Goal: Task Accomplishment & Management: Use online tool/utility

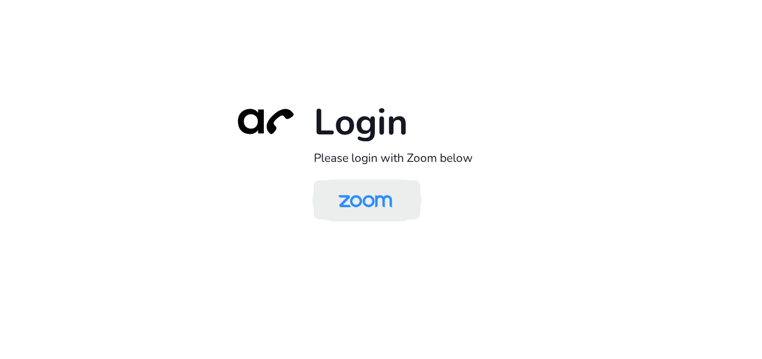
click at [380, 201] on img at bounding box center [365, 201] width 77 height 36
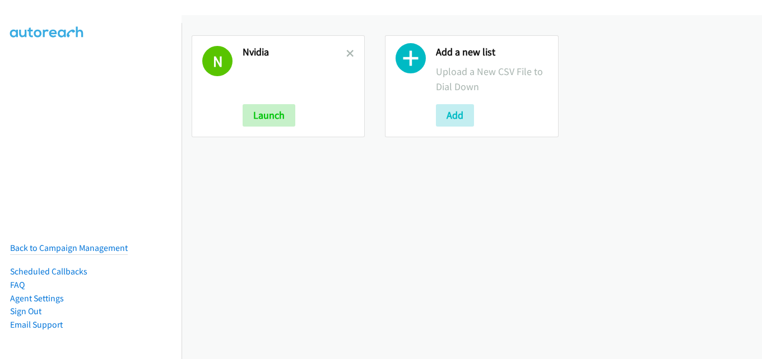
click at [349, 49] on link at bounding box center [350, 53] width 8 height 13
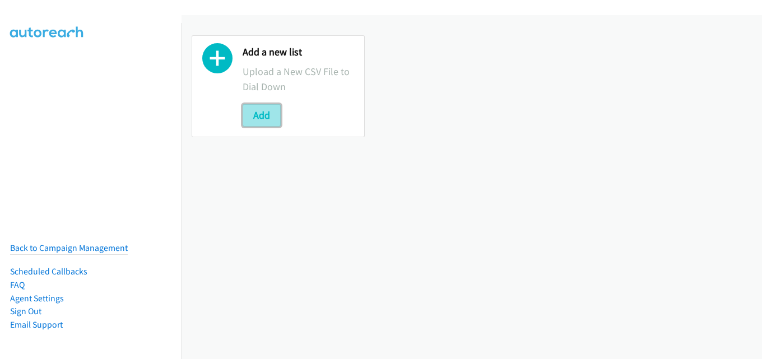
click at [268, 112] on button "Add" at bounding box center [262, 115] width 38 height 22
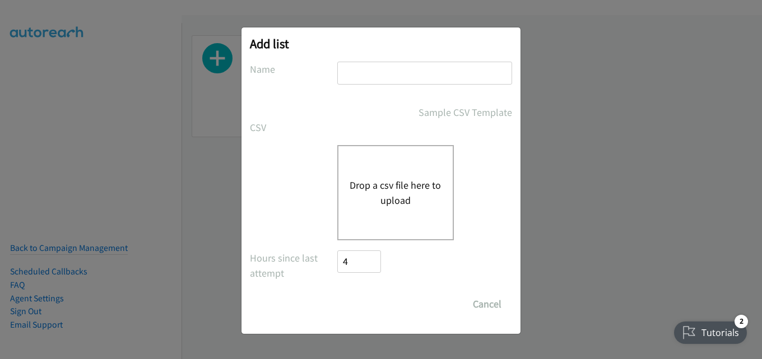
click at [416, 81] on input "text" at bounding box center [424, 73] width 175 height 23
type input "nvidia"
click at [383, 196] on button "Drop a csv file here to upload" at bounding box center [396, 193] width 92 height 30
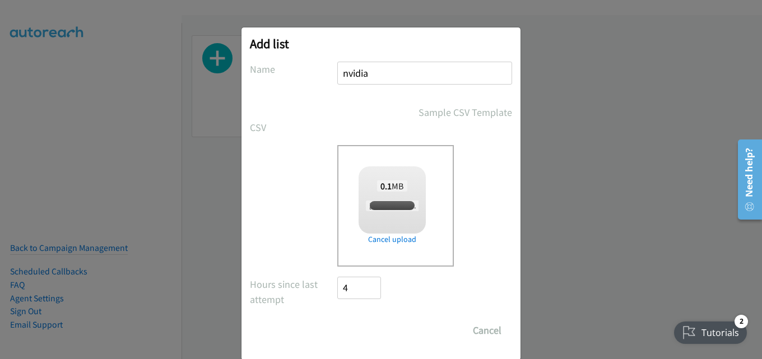
checkbox input "true"
click at [369, 323] on input "Save List" at bounding box center [366, 330] width 59 height 22
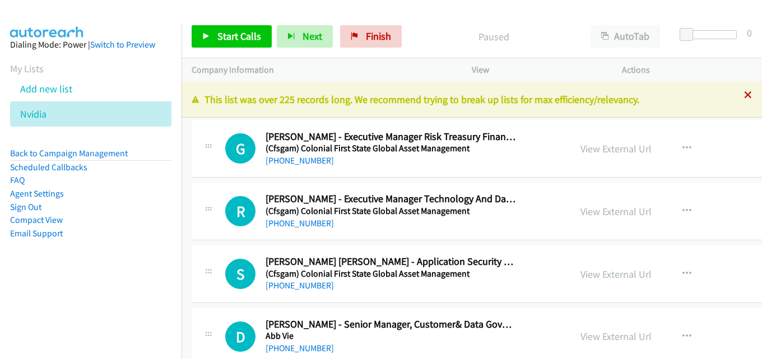
click at [744, 97] on icon at bounding box center [748, 96] width 8 height 8
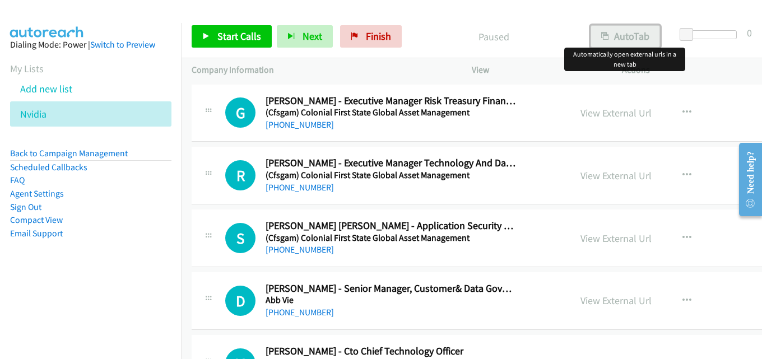
click at [613, 38] on button "AutoTab" at bounding box center [625, 36] width 69 height 22
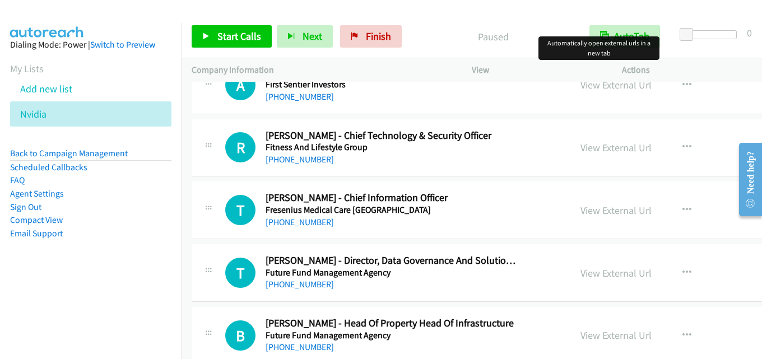
scroll to position [30820, 0]
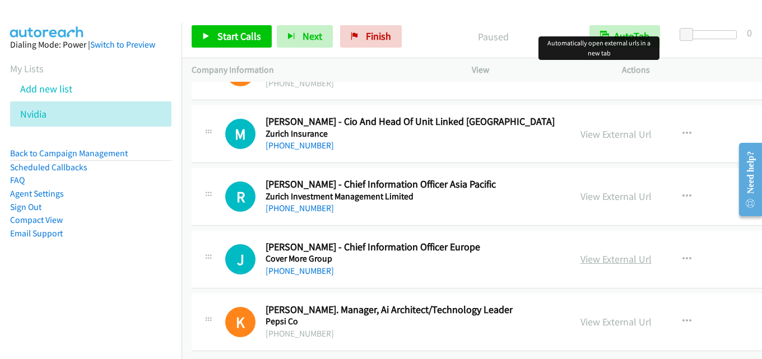
click at [581, 253] on link "View External Url" at bounding box center [616, 259] width 71 height 13
click at [581, 190] on link "View External Url" at bounding box center [616, 196] width 71 height 13
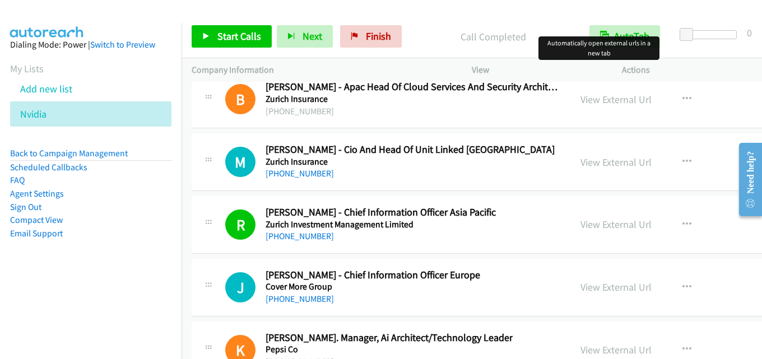
scroll to position [30764, 0]
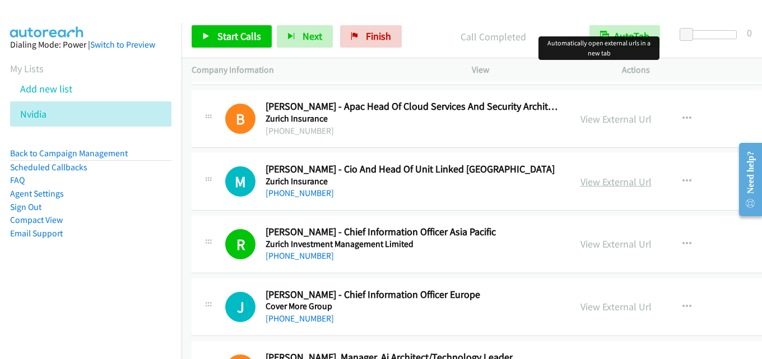
click at [581, 180] on link "View External Url" at bounding box center [616, 181] width 71 height 13
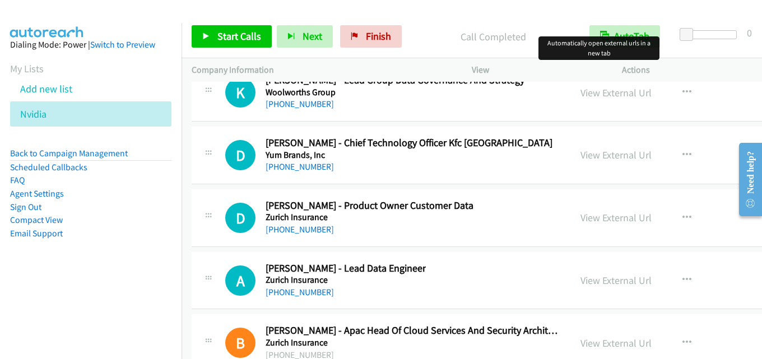
scroll to position [30484, 0]
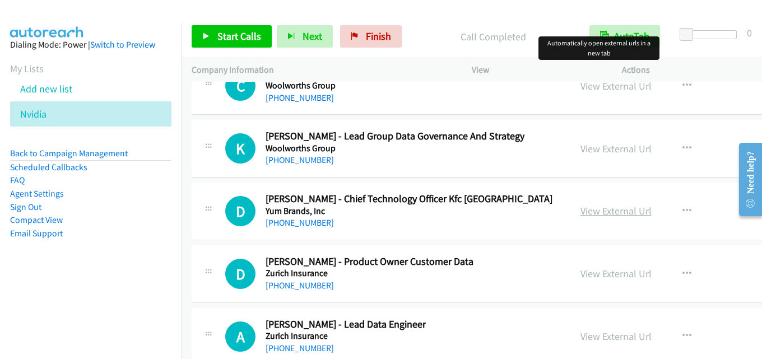
click at [585, 207] on link "View External Url" at bounding box center [616, 211] width 71 height 13
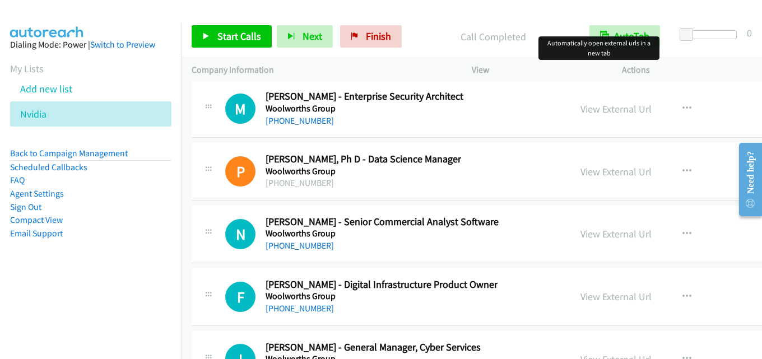
scroll to position [30203, 0]
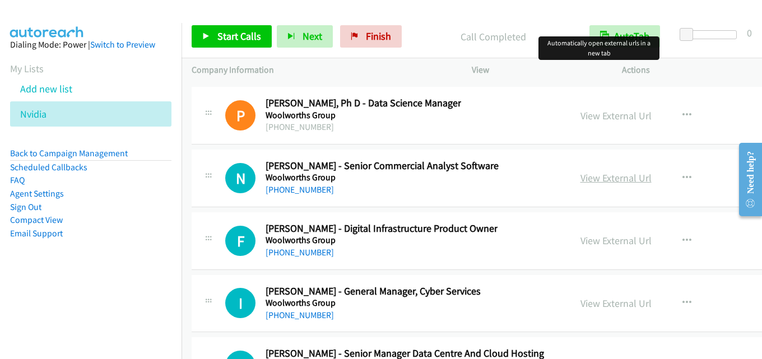
click at [596, 180] on link "View External Url" at bounding box center [616, 178] width 71 height 13
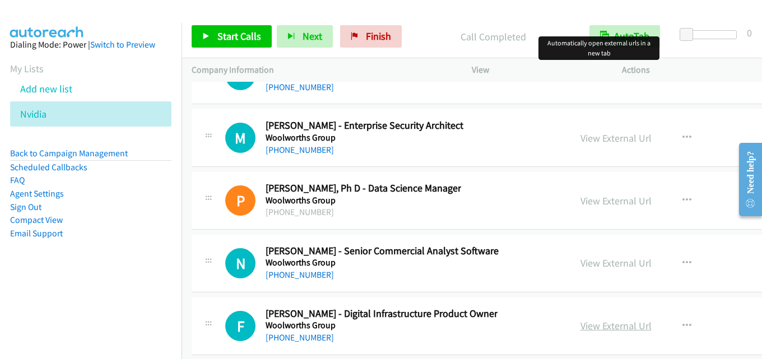
scroll to position [30091, 0]
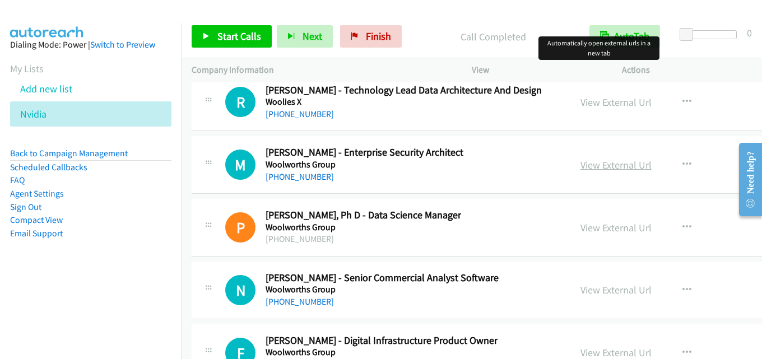
click at [593, 168] on link "View External Url" at bounding box center [616, 165] width 71 height 13
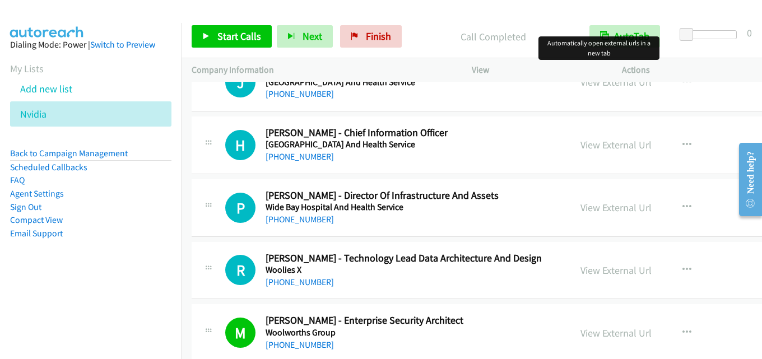
scroll to position [29867, 0]
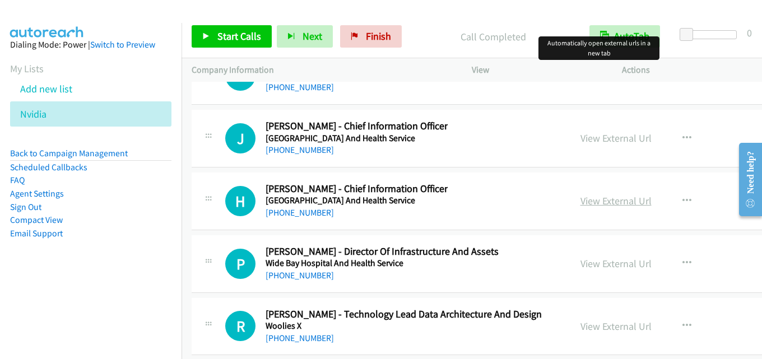
click at [585, 205] on link "View External Url" at bounding box center [616, 200] width 71 height 13
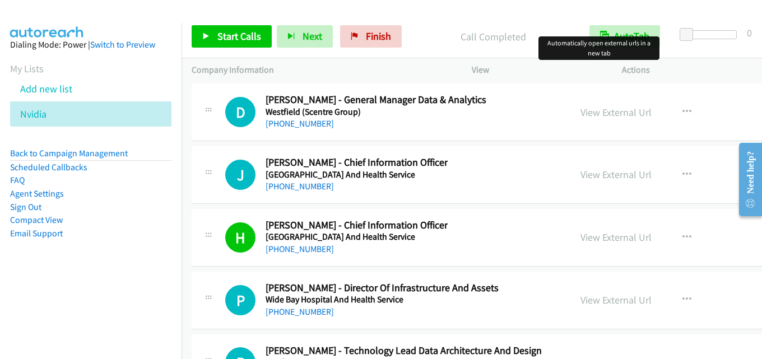
scroll to position [29811, 0]
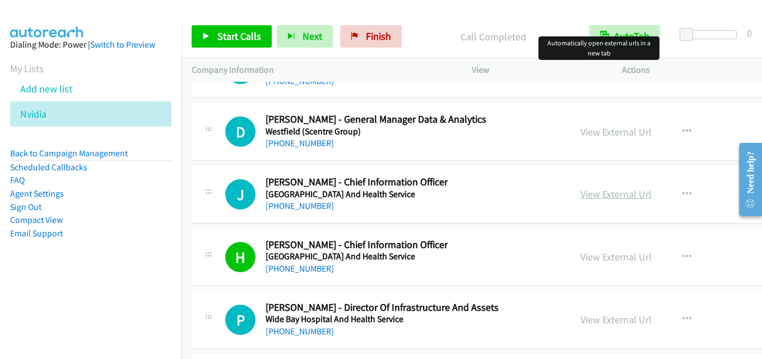
click at [591, 197] on link "View External Url" at bounding box center [616, 194] width 71 height 13
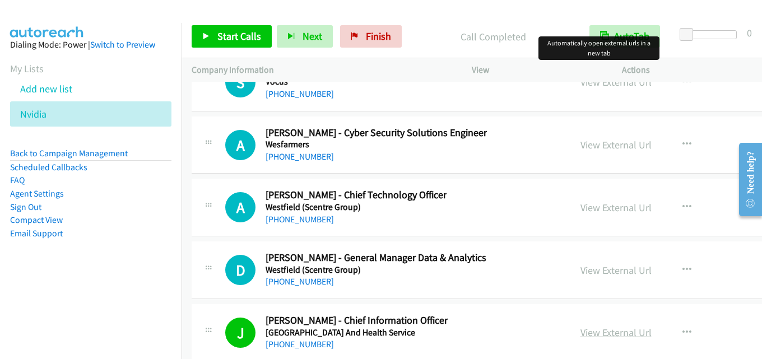
scroll to position [29643, 0]
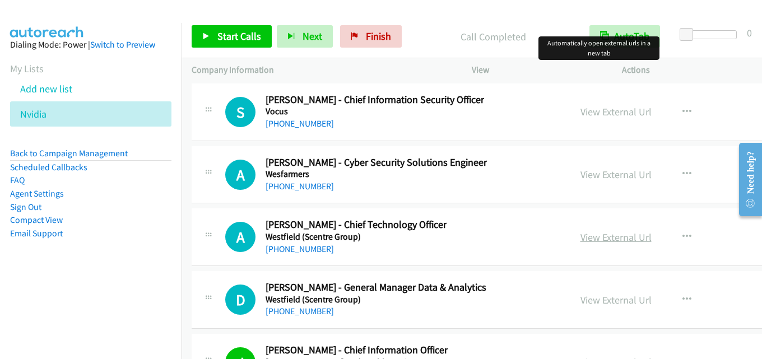
click at [591, 237] on link "View External Url" at bounding box center [616, 237] width 71 height 13
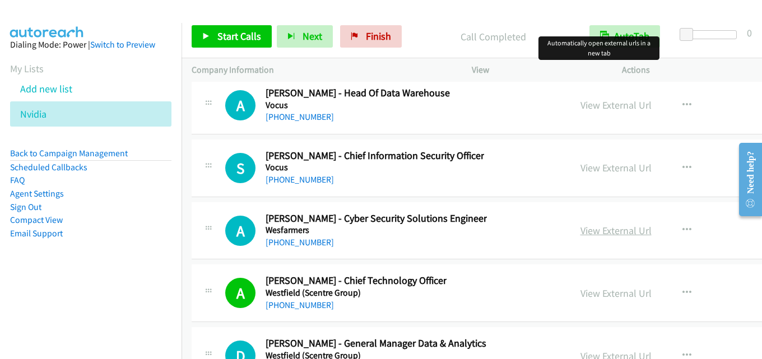
click at [588, 231] on link "View External Url" at bounding box center [616, 230] width 71 height 13
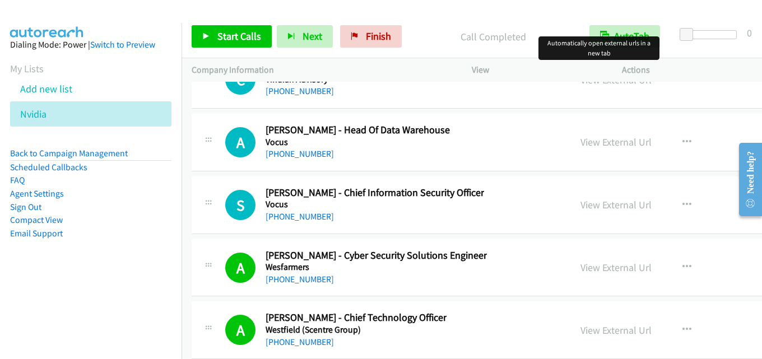
scroll to position [29531, 0]
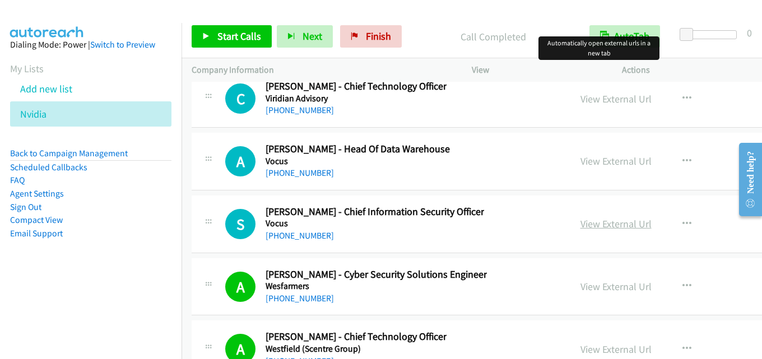
click at [581, 224] on link "View External Url" at bounding box center [616, 223] width 71 height 13
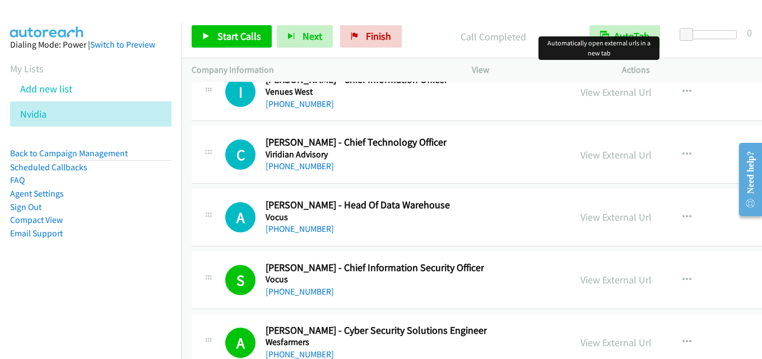
scroll to position [29419, 0]
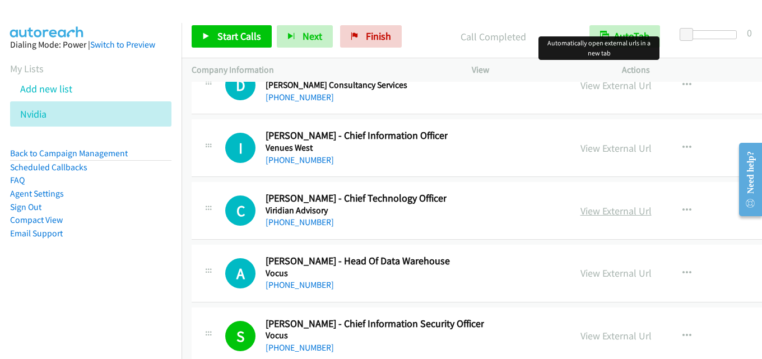
click at [581, 206] on link "View External Url" at bounding box center [616, 211] width 71 height 13
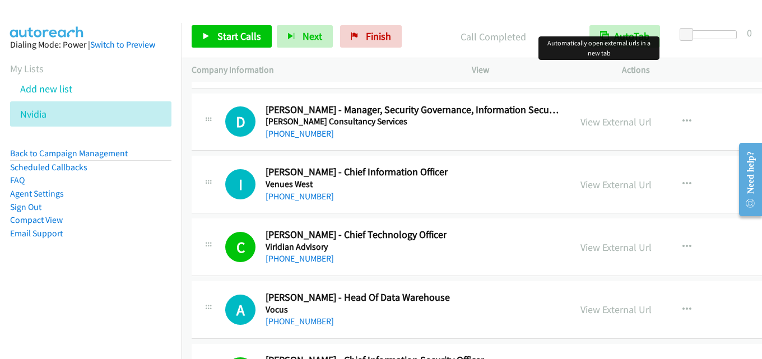
scroll to position [29363, 0]
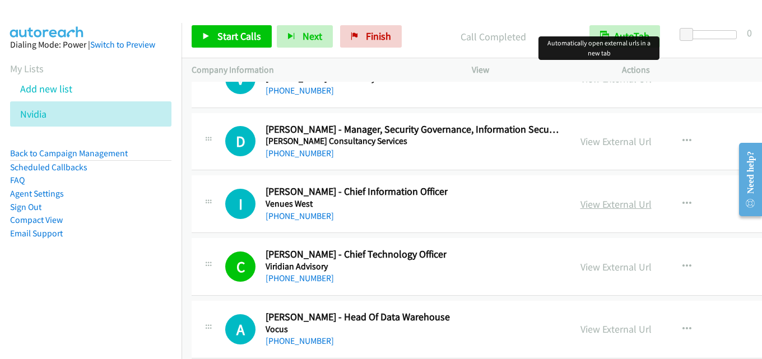
click at [601, 208] on link "View External Url" at bounding box center [616, 204] width 71 height 13
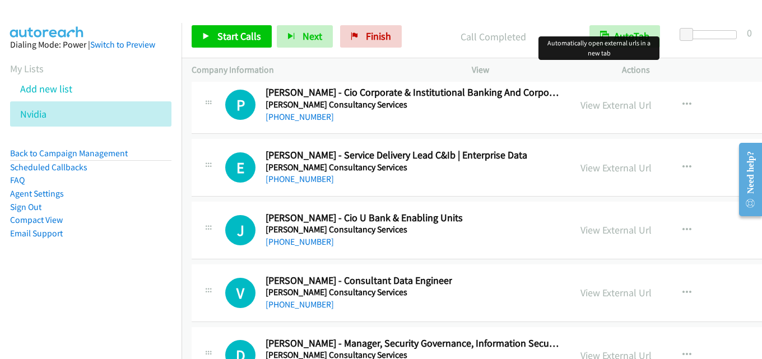
scroll to position [29138, 0]
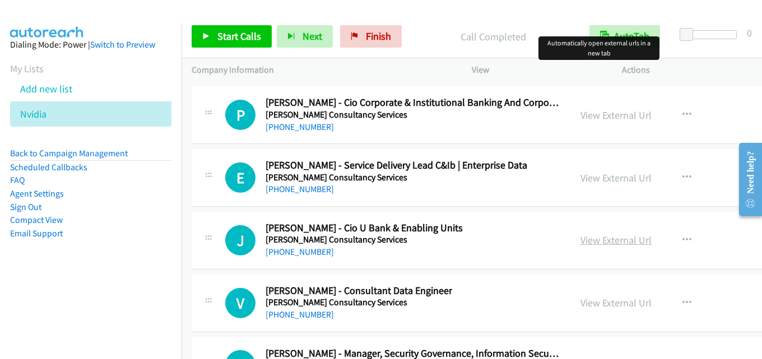
click at [586, 245] on link "View External Url" at bounding box center [616, 240] width 71 height 13
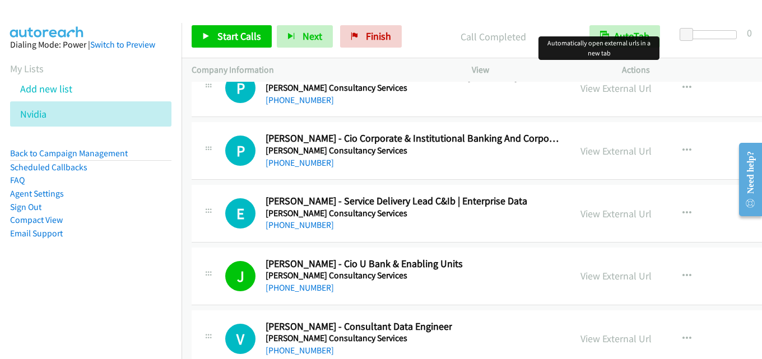
scroll to position [29082, 0]
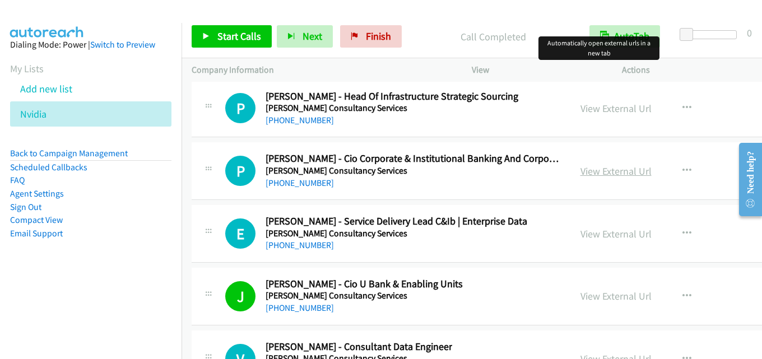
click at [581, 167] on link "View External Url" at bounding box center [616, 171] width 71 height 13
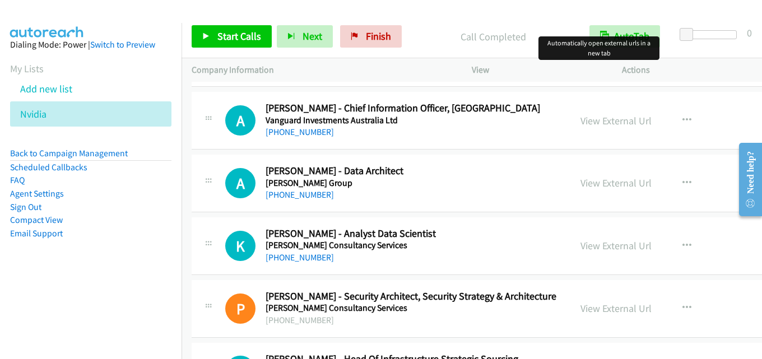
scroll to position [28802, 0]
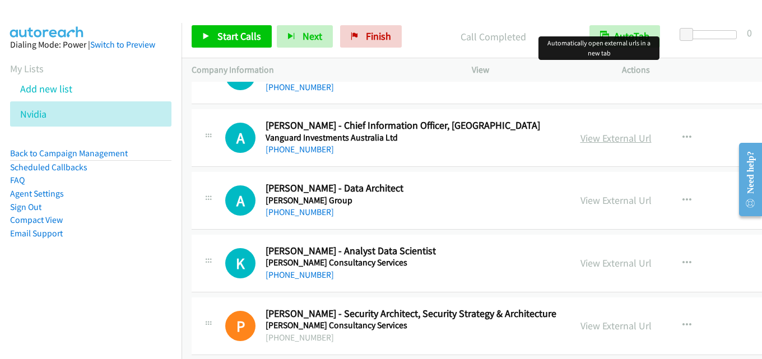
click at [581, 140] on link "View External Url" at bounding box center [616, 138] width 71 height 13
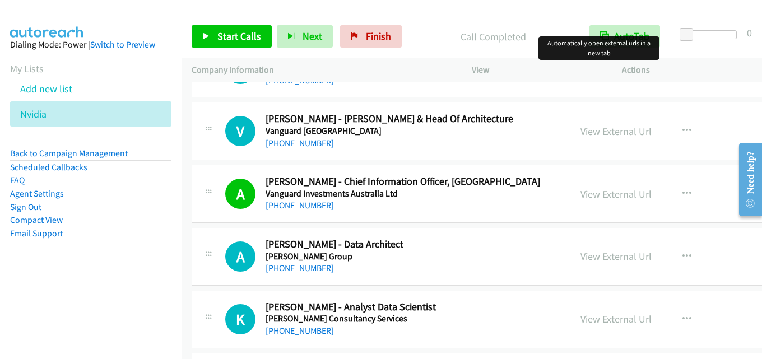
click at [586, 136] on link "View External Url" at bounding box center [616, 131] width 71 height 13
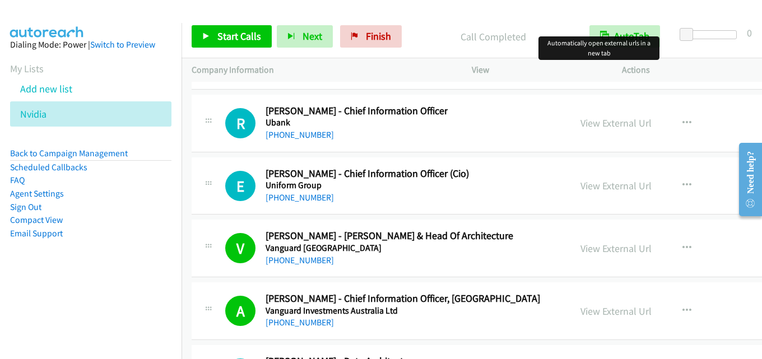
scroll to position [28578, 0]
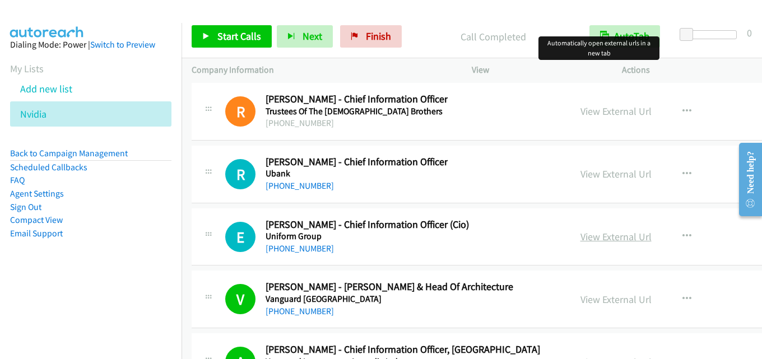
click at [600, 232] on link "View External Url" at bounding box center [616, 236] width 71 height 13
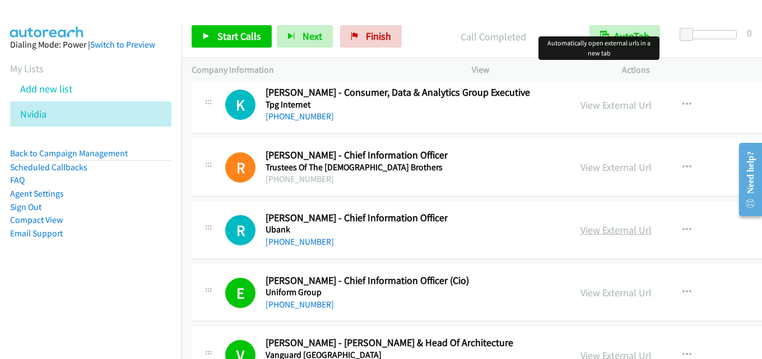
click at [581, 231] on link "View External Url" at bounding box center [616, 230] width 71 height 13
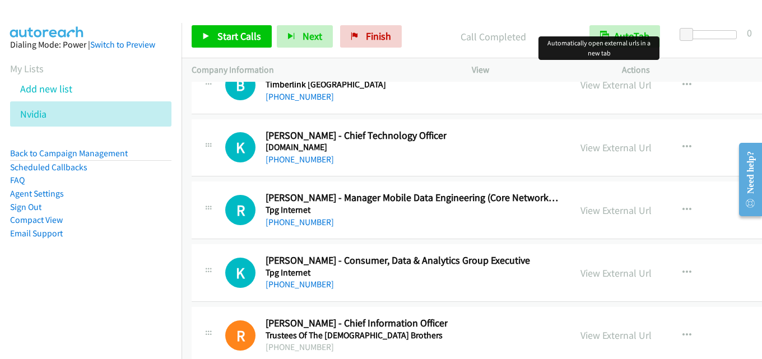
scroll to position [28298, 0]
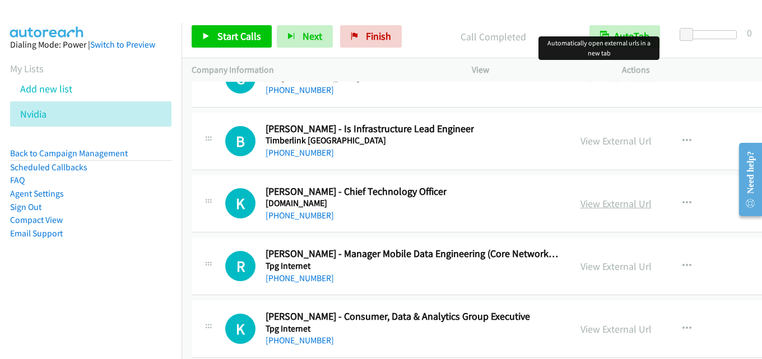
click at [582, 209] on link "View External Url" at bounding box center [616, 203] width 71 height 13
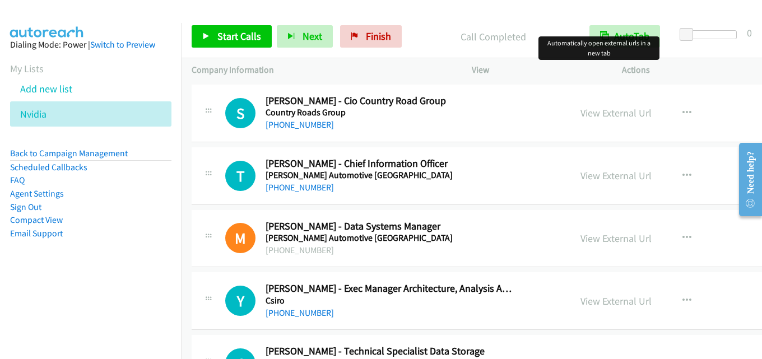
scroll to position [0, 0]
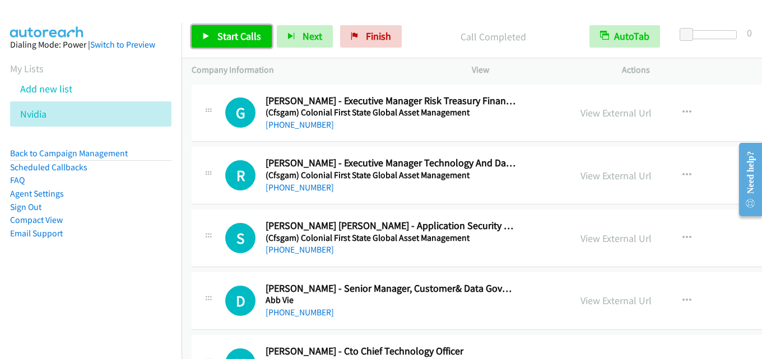
click at [235, 29] on link "Start Calls" at bounding box center [232, 36] width 80 height 22
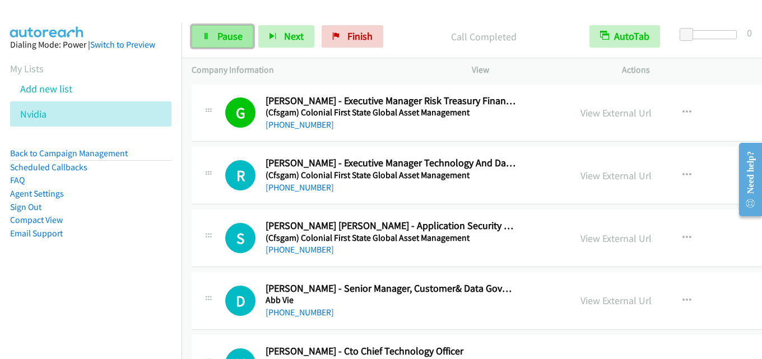
click at [219, 42] on span "Pause" at bounding box center [229, 36] width 25 height 13
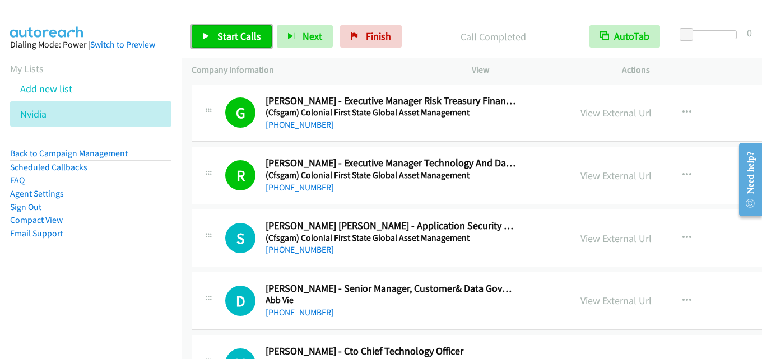
click at [219, 43] on link "Start Calls" at bounding box center [232, 36] width 80 height 22
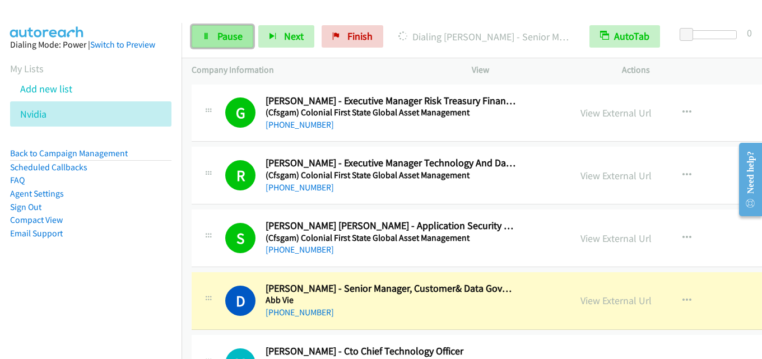
click at [224, 42] on span "Pause" at bounding box center [229, 36] width 25 height 13
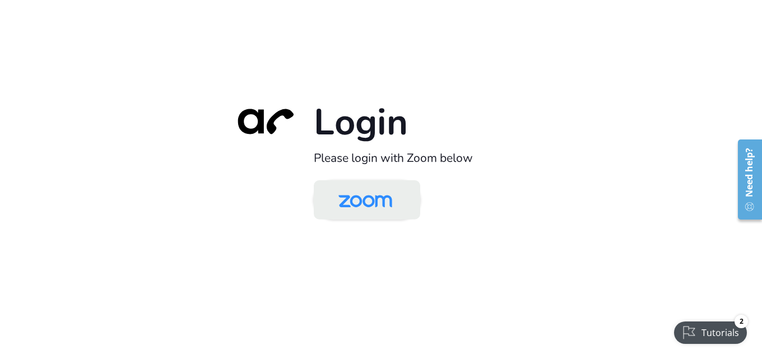
click at [353, 206] on img at bounding box center [365, 201] width 77 height 36
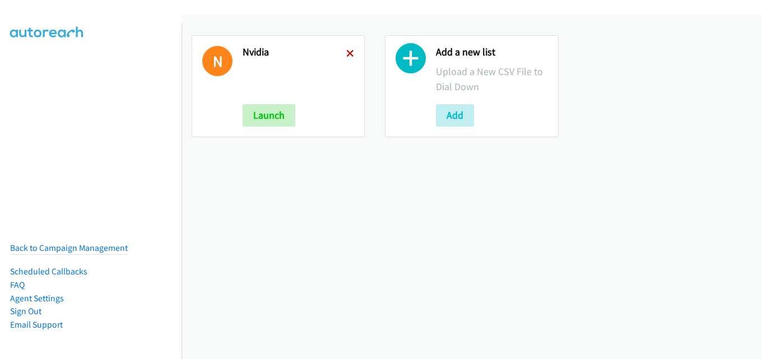
click at [346, 57] on icon at bounding box center [350, 54] width 8 height 8
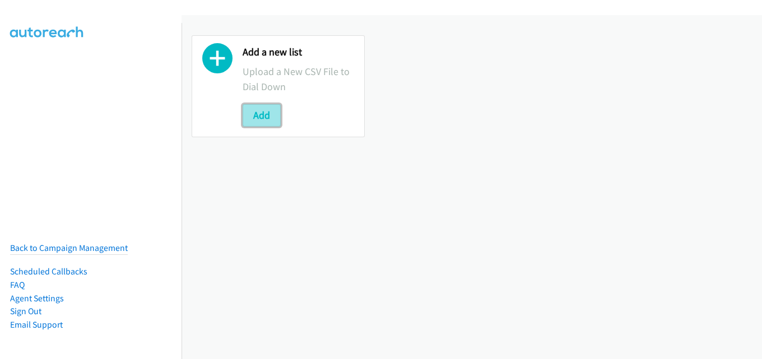
click at [271, 118] on button "Add" at bounding box center [262, 115] width 38 height 22
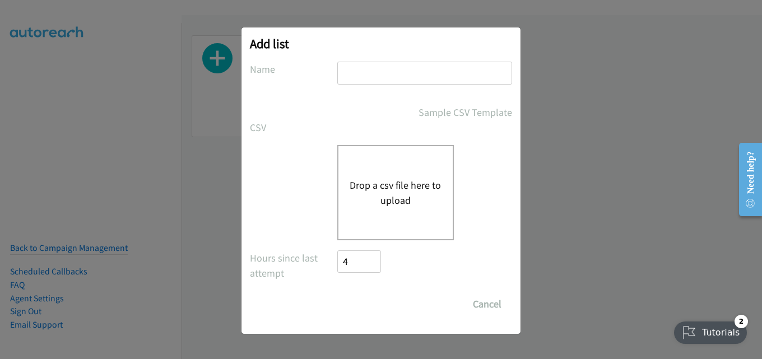
click at [401, 73] on input "text" at bounding box center [424, 73] width 175 height 23
type input "nvidia"
click at [397, 170] on div "Drop a csv file here to upload" at bounding box center [395, 192] width 117 height 95
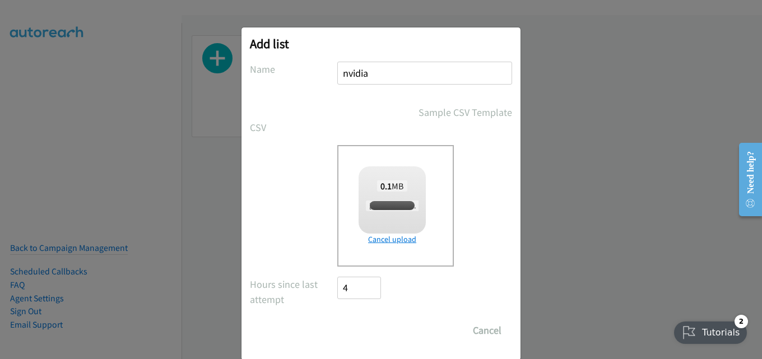
checkbox input "true"
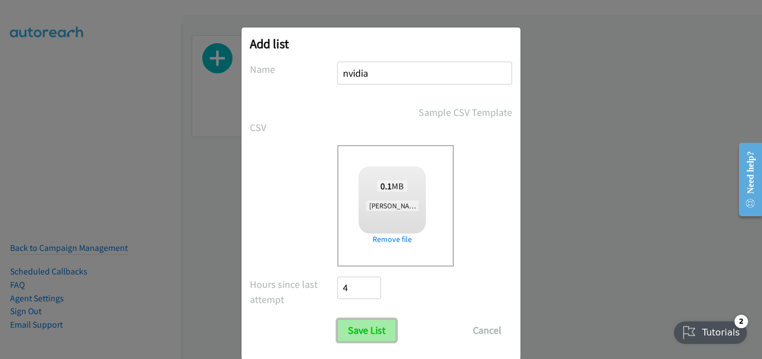
click at [365, 322] on input "Save List" at bounding box center [366, 330] width 59 height 22
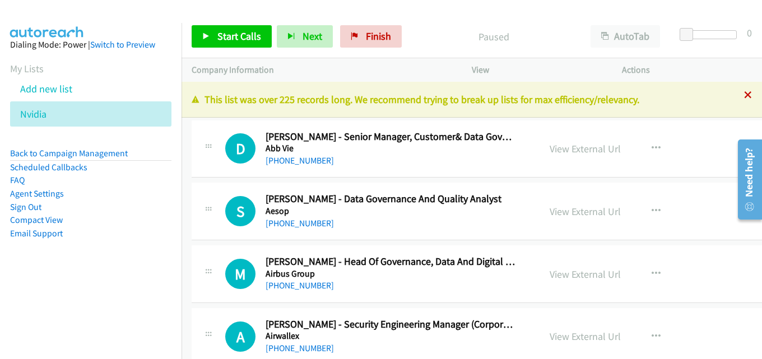
click at [744, 97] on icon at bounding box center [748, 96] width 8 height 8
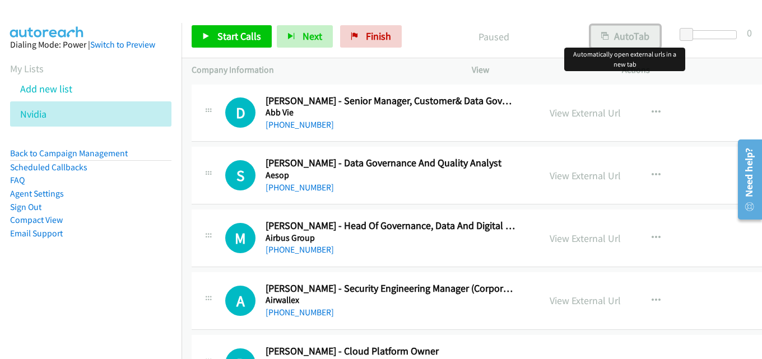
click at [630, 37] on button "AutoTab" at bounding box center [625, 36] width 69 height 22
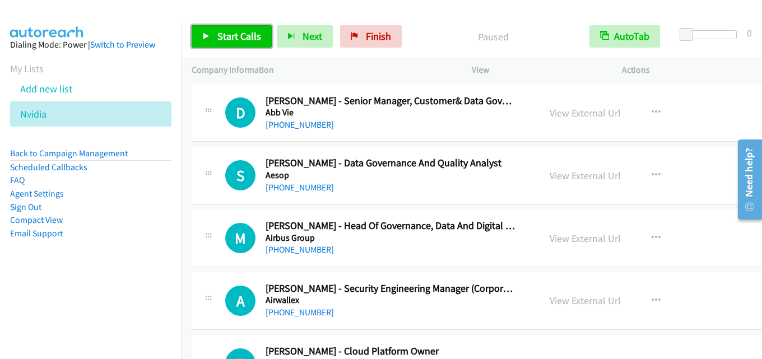
click at [234, 35] on span "Start Calls" at bounding box center [239, 36] width 44 height 13
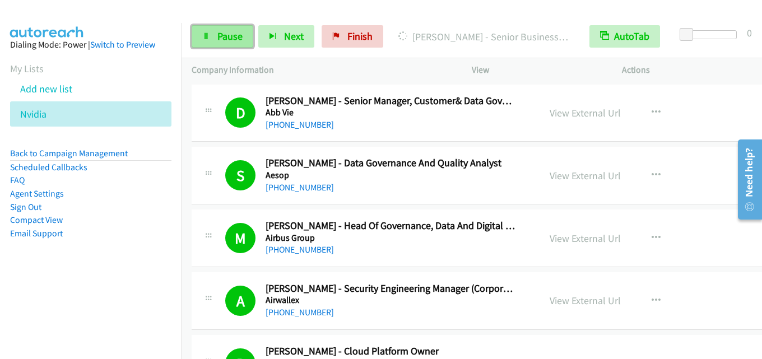
click at [206, 33] on icon at bounding box center [206, 37] width 8 height 8
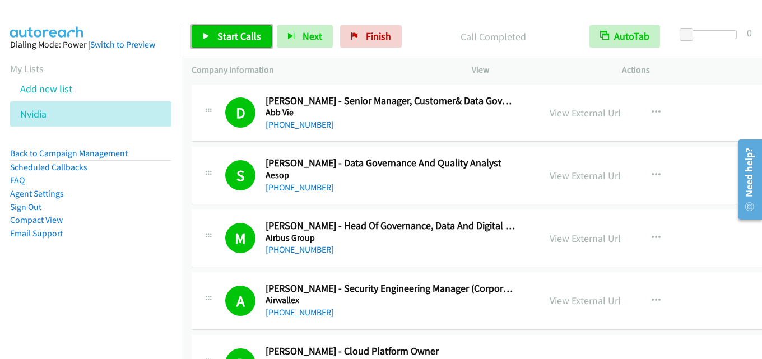
click at [239, 34] on span "Start Calls" at bounding box center [239, 36] width 44 height 13
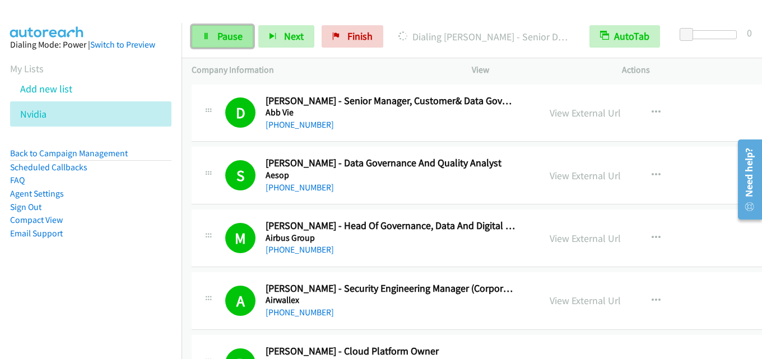
click at [224, 36] on span "Pause" at bounding box center [229, 36] width 25 height 13
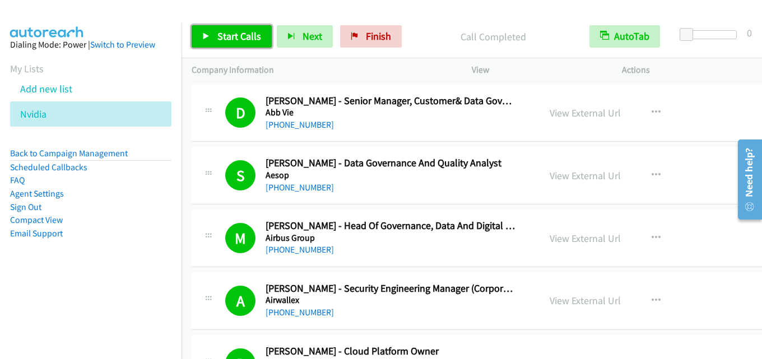
click at [238, 38] on span "Start Calls" at bounding box center [239, 36] width 44 height 13
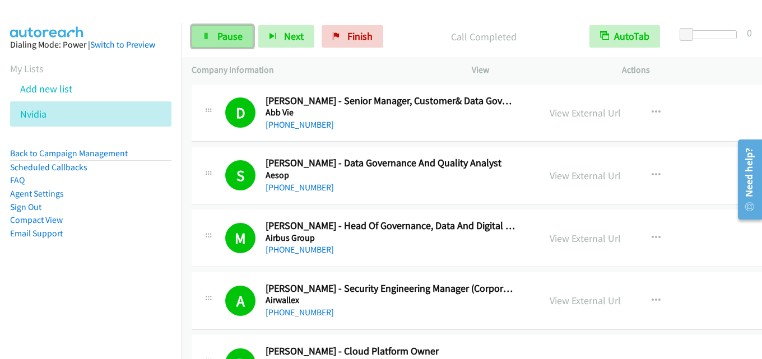
click at [220, 44] on link "Pause" at bounding box center [223, 36] width 62 height 22
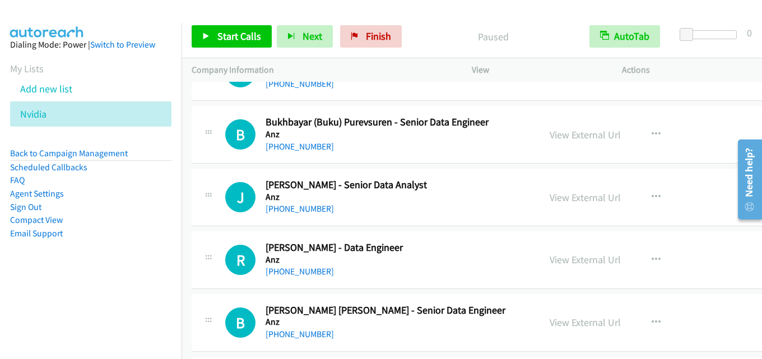
scroll to position [1435, 0]
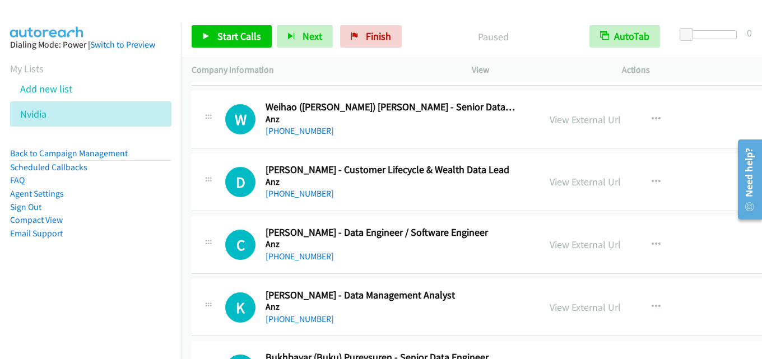
drag, startPoint x: 757, startPoint y: 103, endPoint x: 2, endPoint y: 61, distance: 756.7
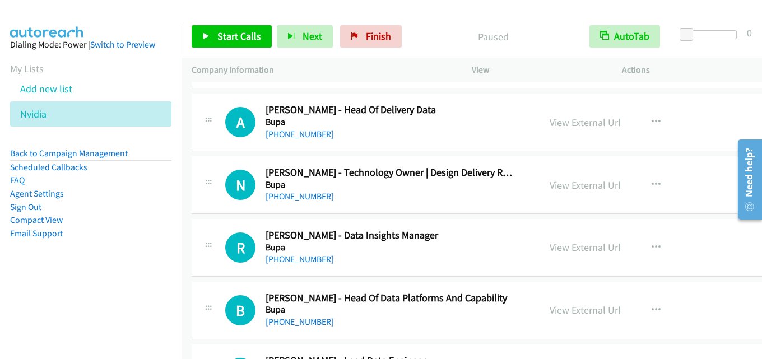
scroll to position [30883, 0]
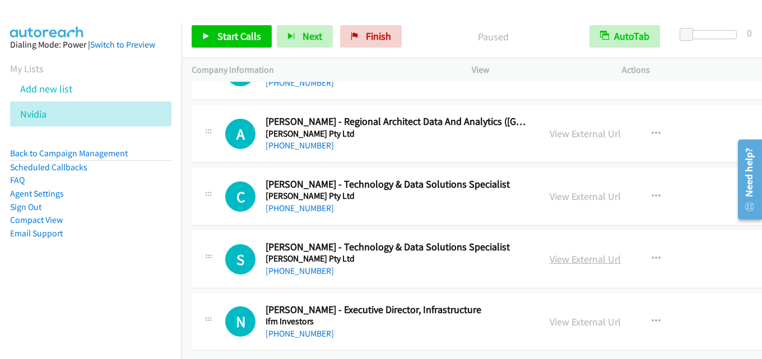
click at [590, 253] on link "View External Url" at bounding box center [585, 259] width 71 height 13
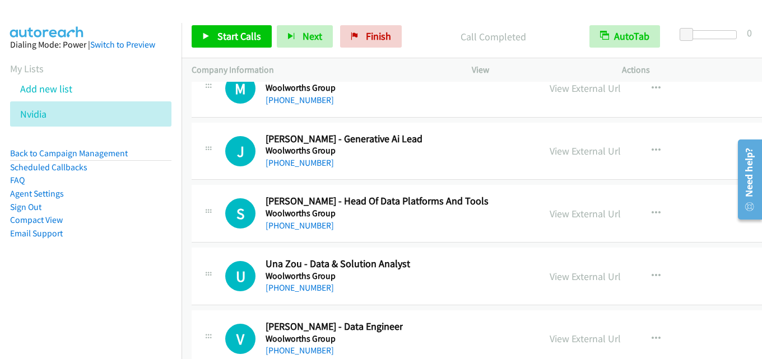
scroll to position [29650, 0]
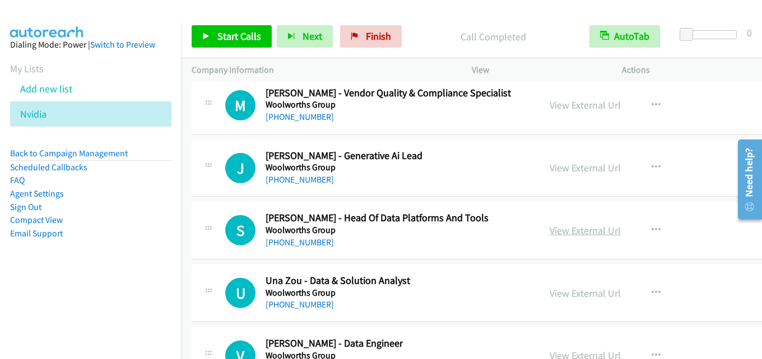
click at [599, 229] on link "View External Url" at bounding box center [585, 230] width 71 height 13
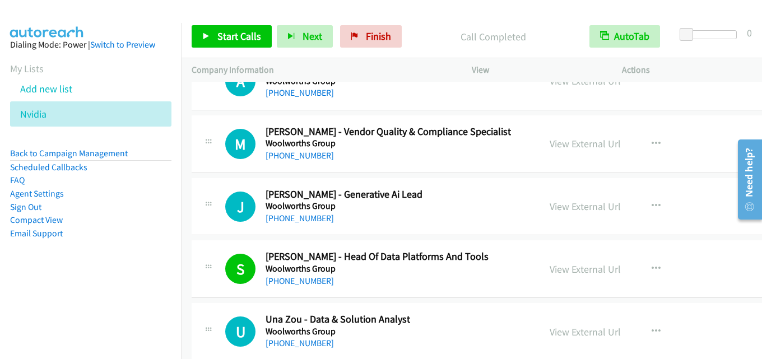
scroll to position [29594, 0]
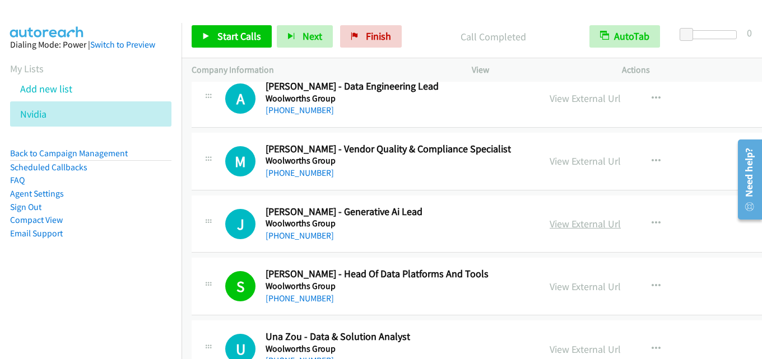
click at [577, 229] on link "View External Url" at bounding box center [585, 223] width 71 height 13
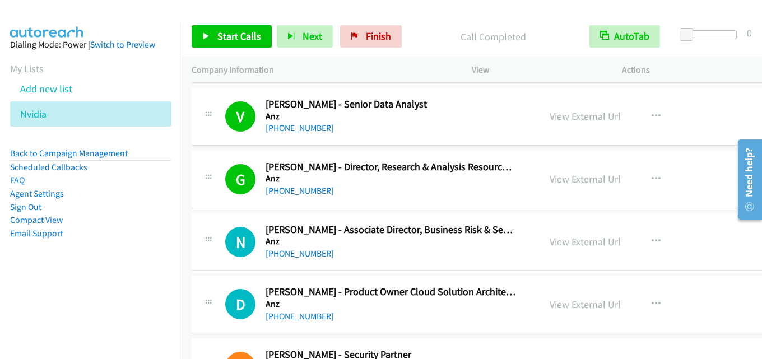
scroll to position [495, 0]
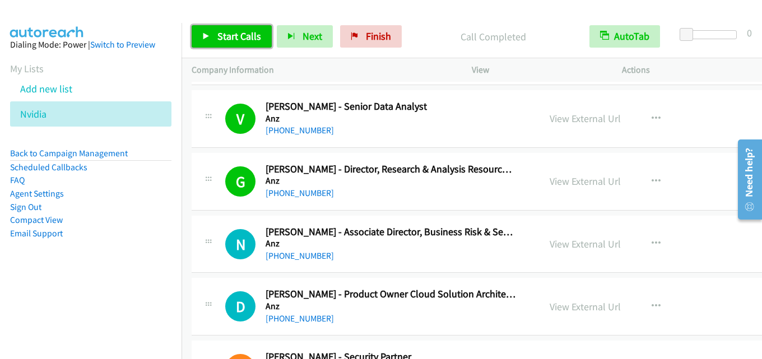
click at [234, 36] on span "Start Calls" at bounding box center [239, 36] width 44 height 13
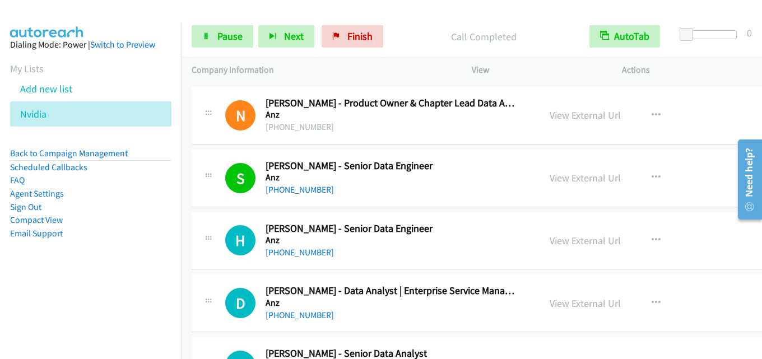
scroll to position [888, 0]
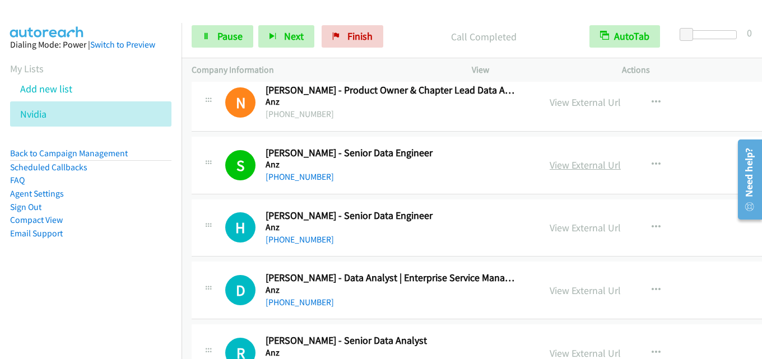
click at [574, 160] on link "View External Url" at bounding box center [585, 165] width 71 height 13
click at [221, 39] on span "Pause" at bounding box center [229, 36] width 25 height 13
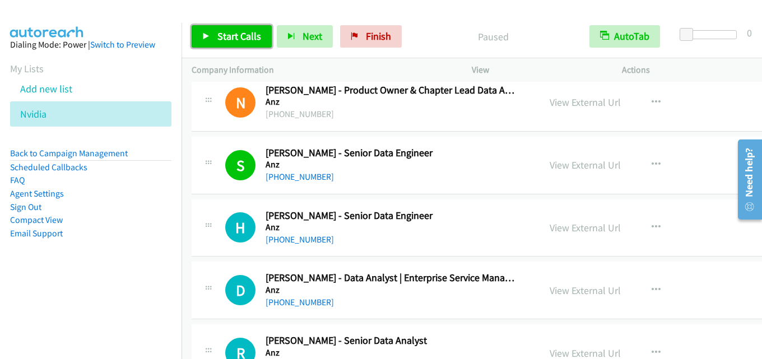
click at [235, 28] on link "Start Calls" at bounding box center [232, 36] width 80 height 22
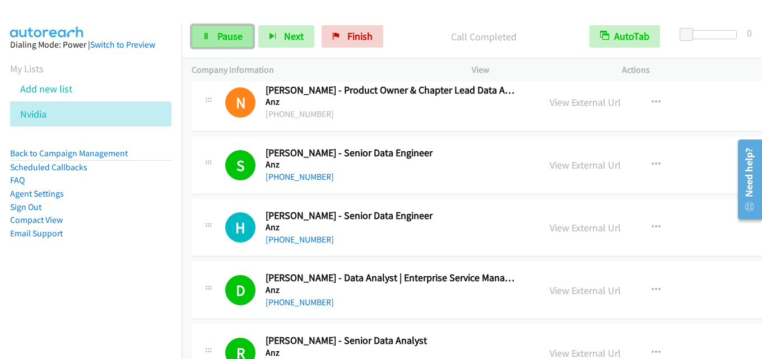
click at [229, 36] on span "Pause" at bounding box center [229, 36] width 25 height 13
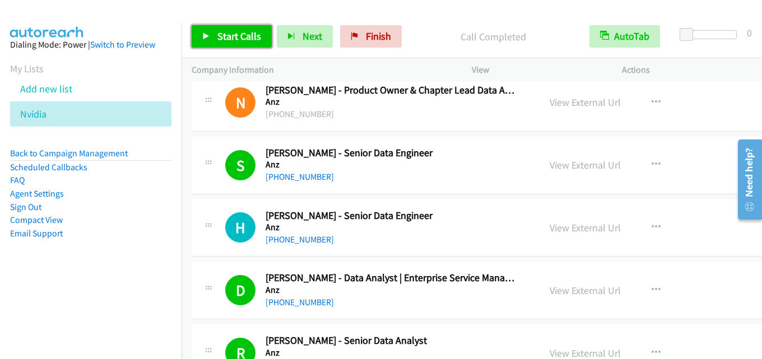
click at [235, 40] on span "Start Calls" at bounding box center [239, 36] width 44 height 13
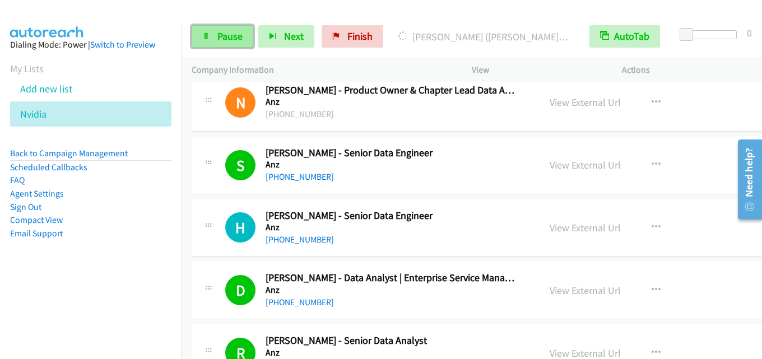
click at [227, 35] on span "Pause" at bounding box center [229, 36] width 25 height 13
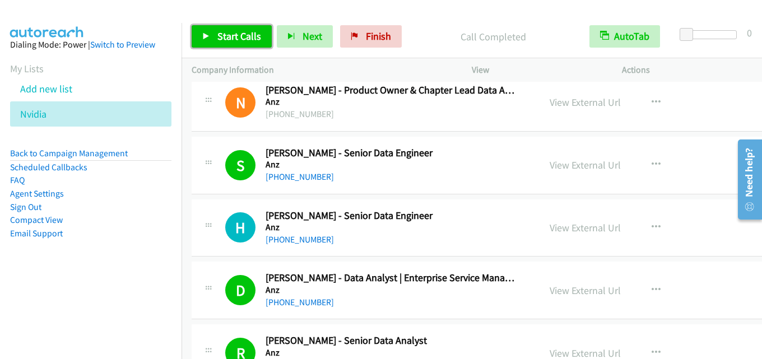
click at [242, 35] on span "Start Calls" at bounding box center [239, 36] width 44 height 13
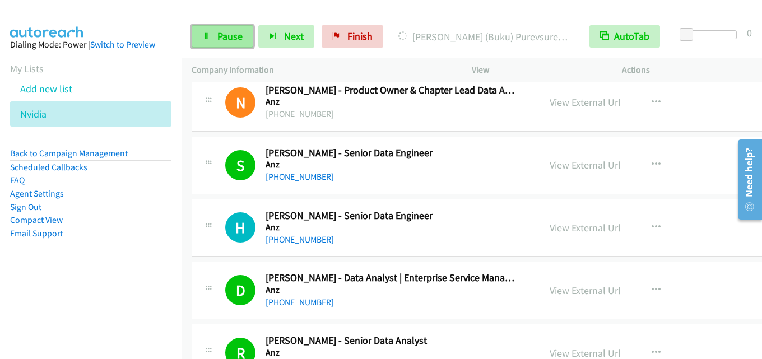
click at [242, 36] on span "Pause" at bounding box center [229, 36] width 25 height 13
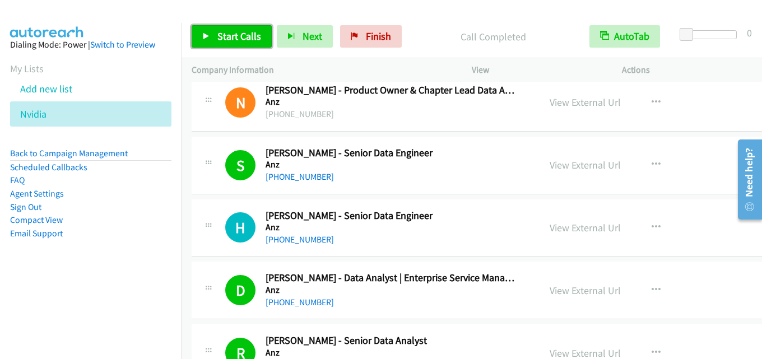
click at [241, 41] on span "Start Calls" at bounding box center [239, 36] width 44 height 13
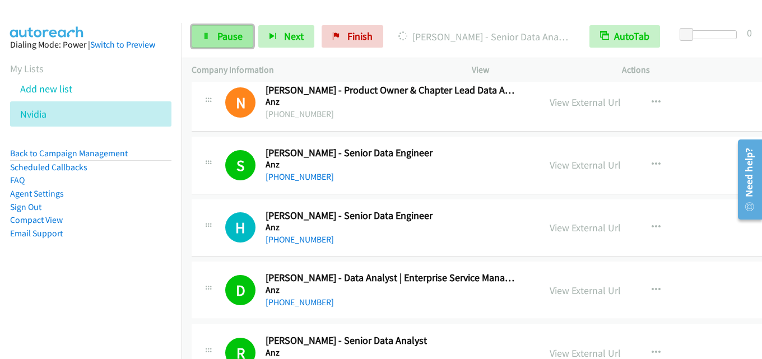
click at [226, 35] on span "Pause" at bounding box center [229, 36] width 25 height 13
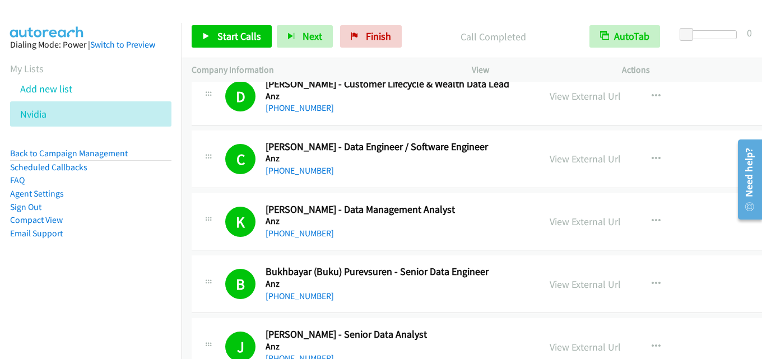
scroll to position [1504, 0]
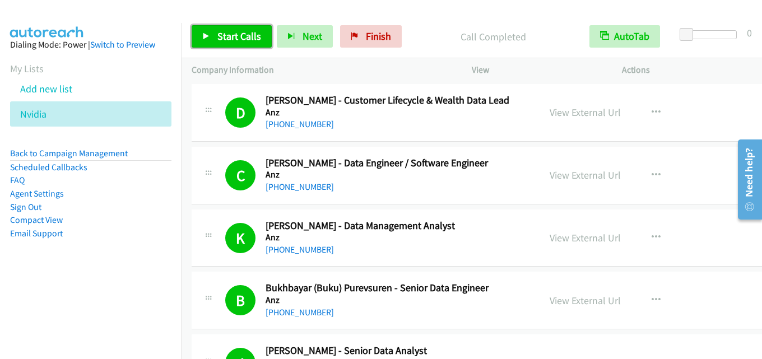
click at [247, 33] on span "Start Calls" at bounding box center [239, 36] width 44 height 13
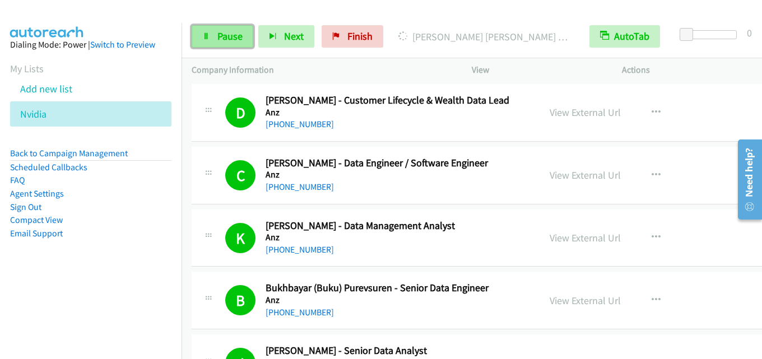
click at [223, 45] on link "Pause" at bounding box center [223, 36] width 62 height 22
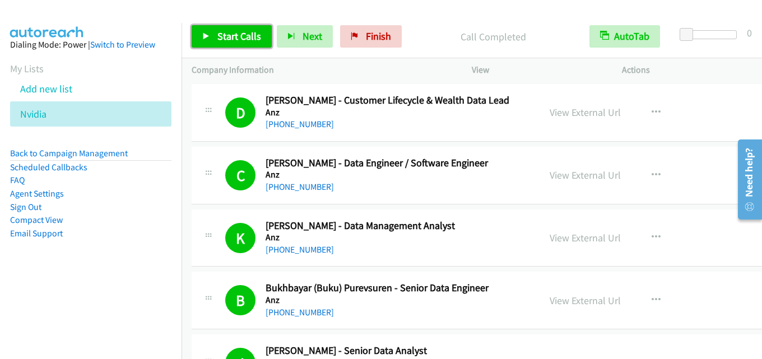
click at [224, 45] on link "Start Calls" at bounding box center [232, 36] width 80 height 22
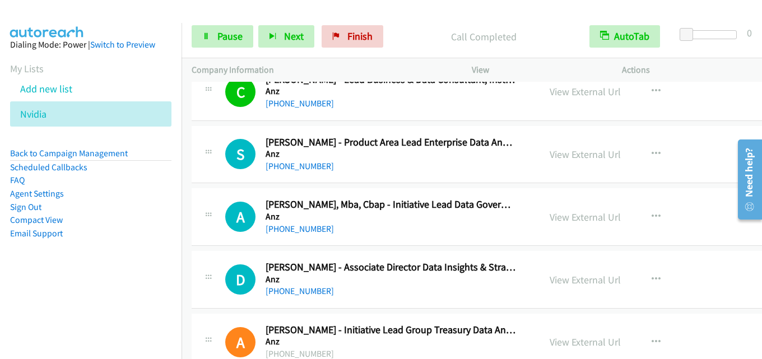
scroll to position [1953, 0]
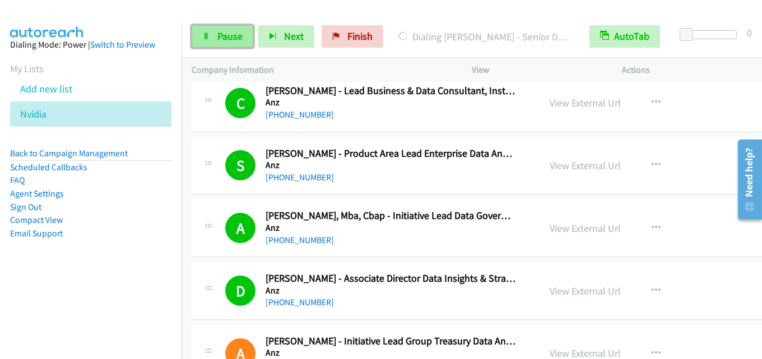
click at [226, 36] on span "Pause" at bounding box center [229, 36] width 25 height 13
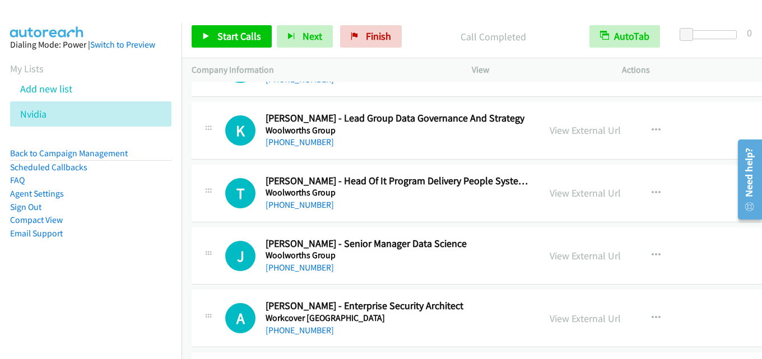
scroll to position [30546, 0]
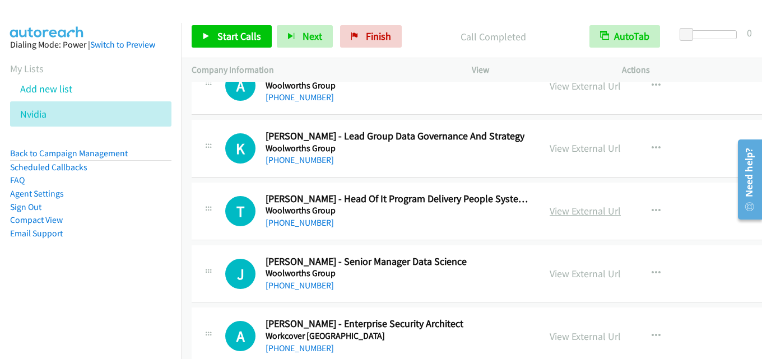
click at [578, 211] on link "View External Url" at bounding box center [585, 211] width 71 height 13
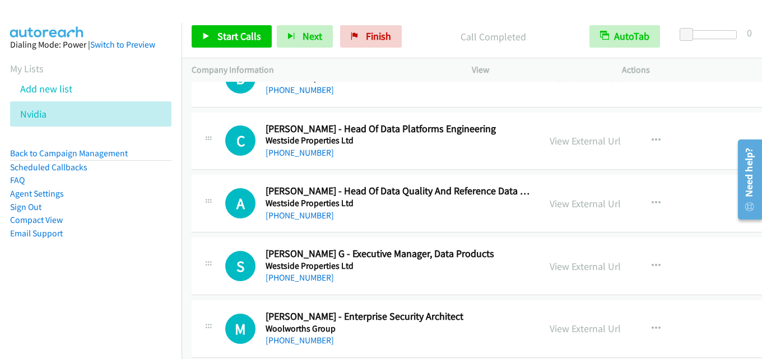
scroll to position [28304, 0]
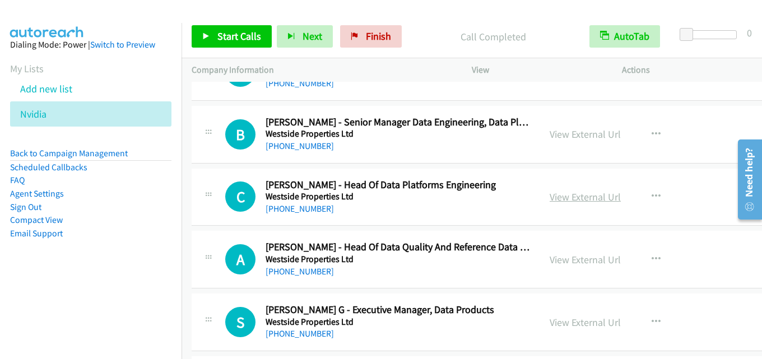
click at [558, 191] on link "View External Url" at bounding box center [585, 197] width 71 height 13
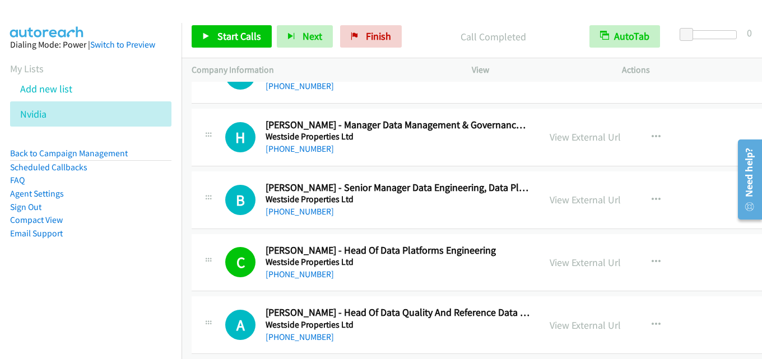
scroll to position [28248, 0]
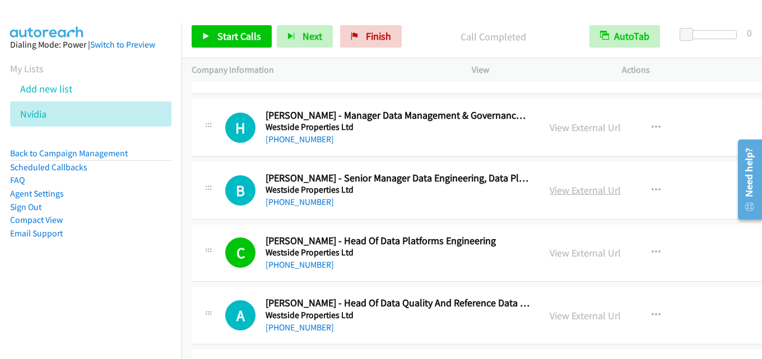
click at [584, 189] on link "View External Url" at bounding box center [585, 190] width 71 height 13
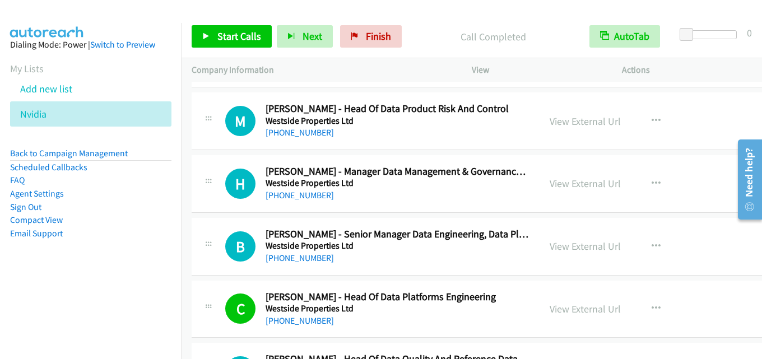
scroll to position [28136, 0]
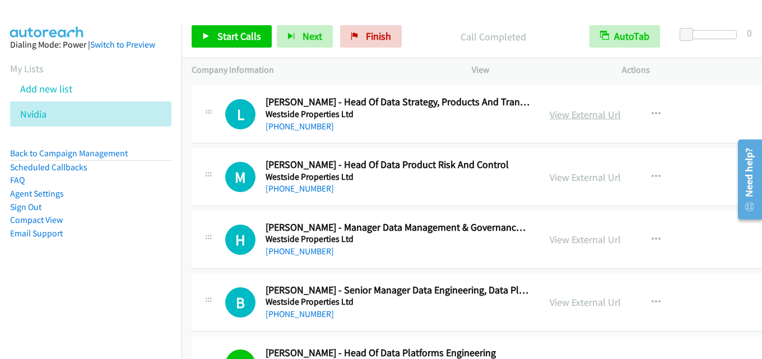
click at [592, 113] on link "View External Url" at bounding box center [585, 114] width 71 height 13
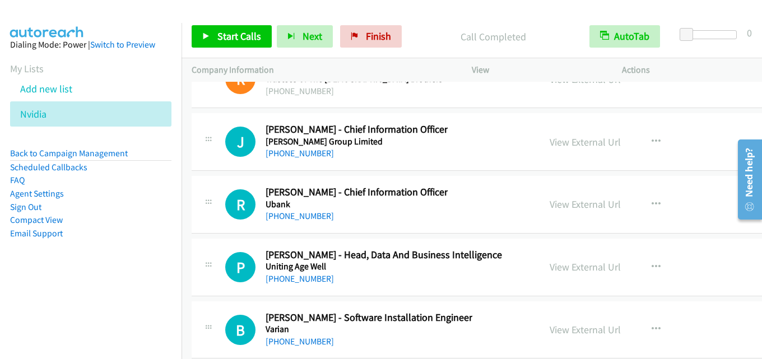
scroll to position [27464, 0]
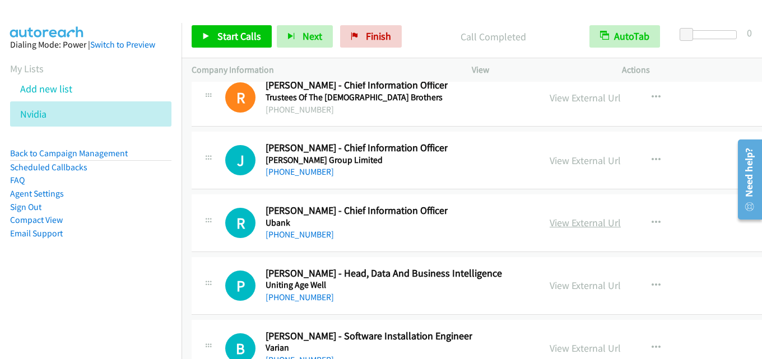
click at [587, 220] on link "View External Url" at bounding box center [585, 222] width 71 height 13
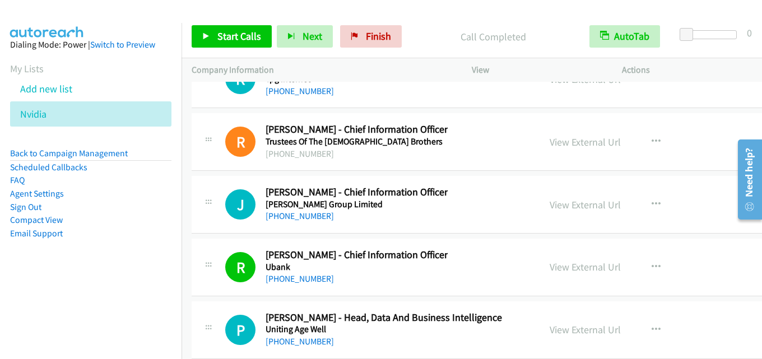
scroll to position [27408, 0]
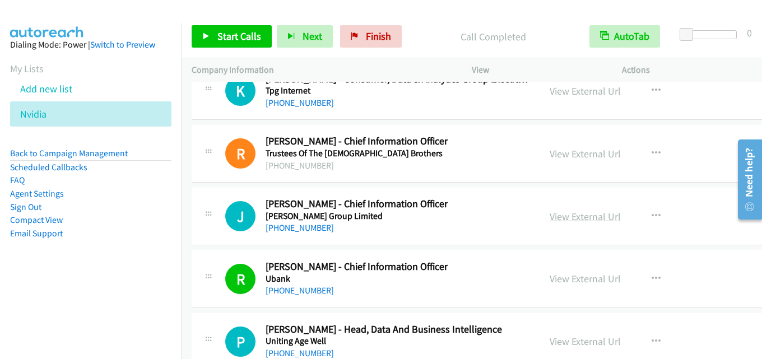
click at [581, 213] on link "View External Url" at bounding box center [585, 216] width 71 height 13
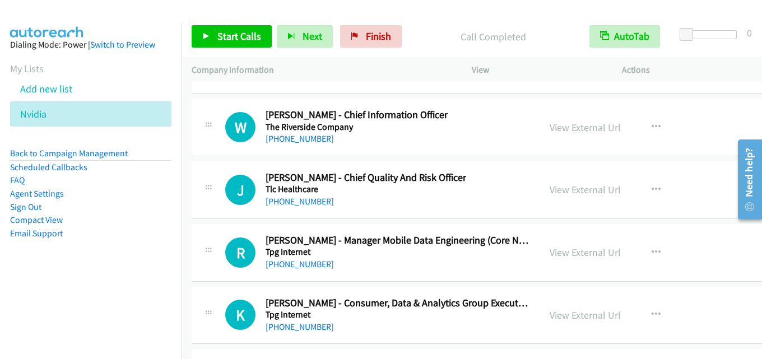
scroll to position [27127, 0]
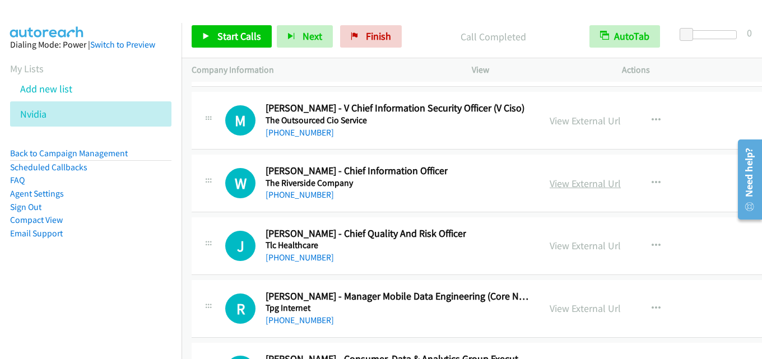
click at [573, 178] on link "View External Url" at bounding box center [585, 183] width 71 height 13
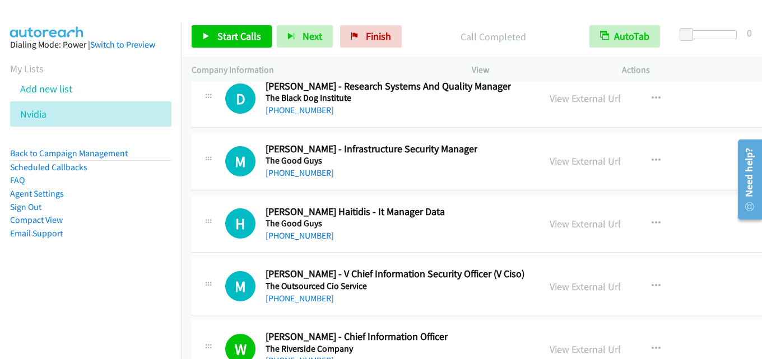
scroll to position [26959, 0]
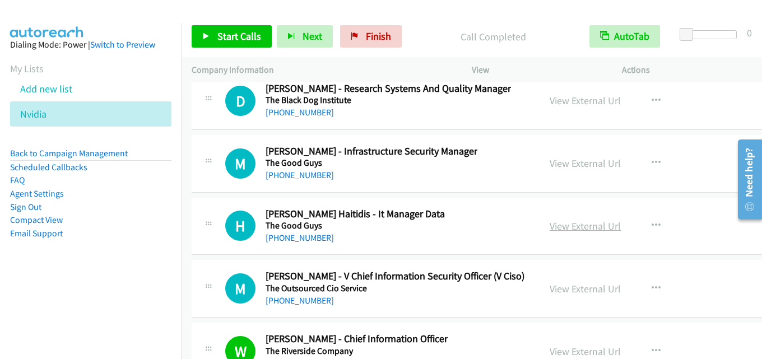
click at [591, 226] on link "View External Url" at bounding box center [585, 226] width 71 height 13
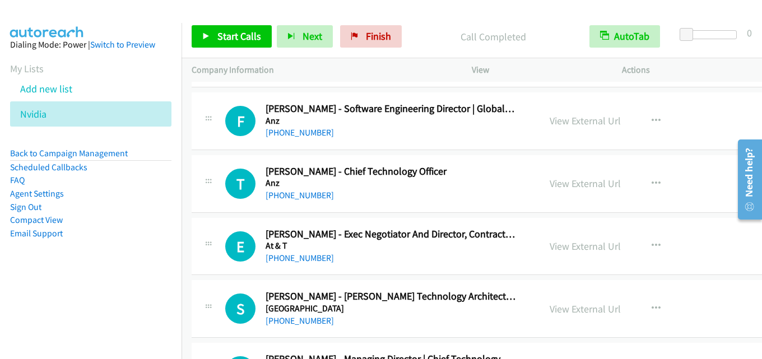
scroll to position [3475, 0]
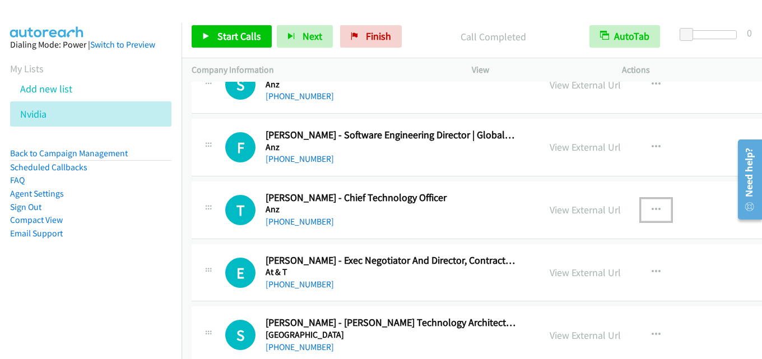
click at [652, 212] on icon "button" at bounding box center [656, 210] width 9 height 9
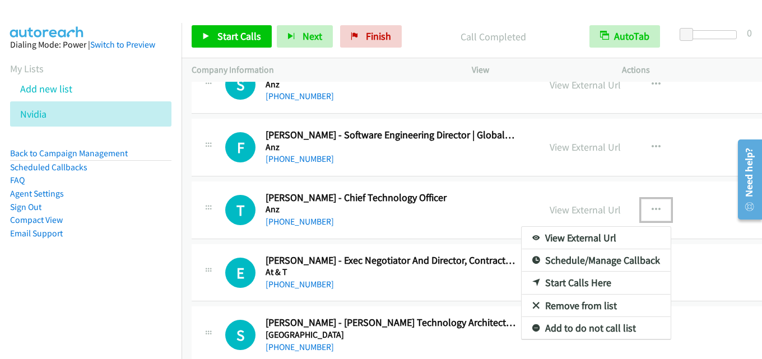
click at [580, 277] on link "Start Calls Here" at bounding box center [596, 283] width 149 height 22
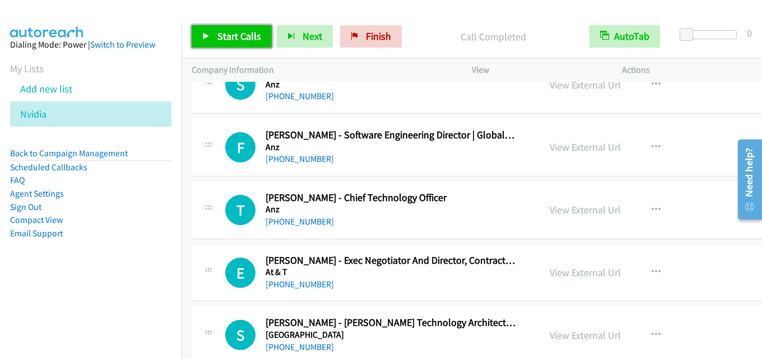
click at [251, 38] on span "Start Calls" at bounding box center [239, 36] width 44 height 13
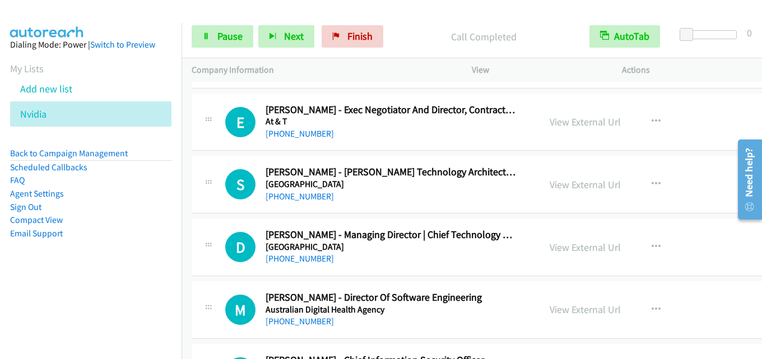
scroll to position [3643, 0]
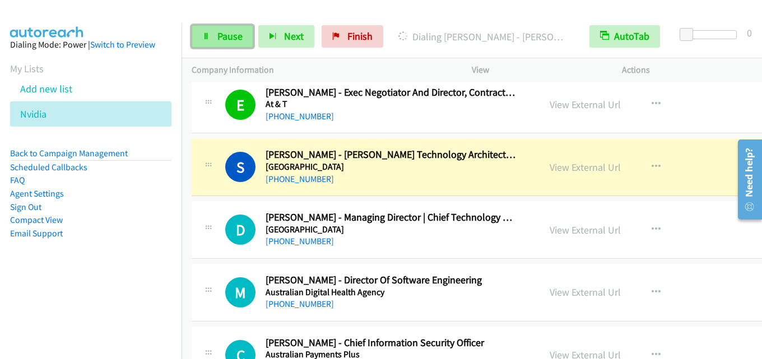
click at [228, 38] on span "Pause" at bounding box center [229, 36] width 25 height 13
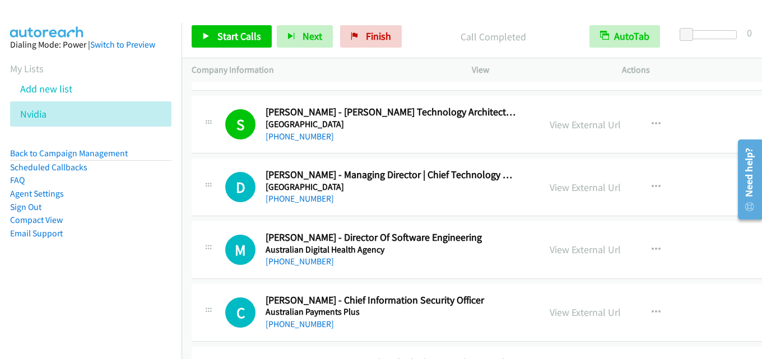
scroll to position [3699, 0]
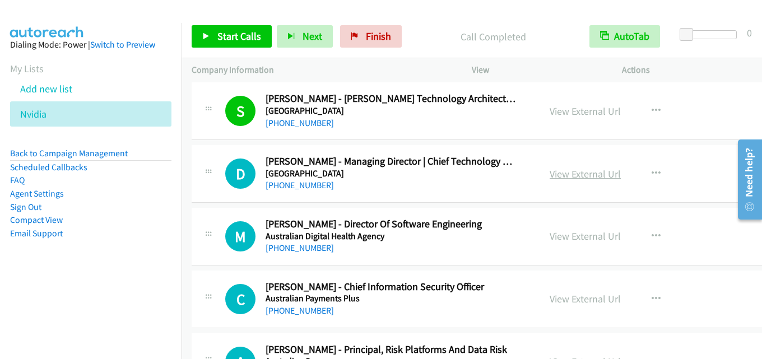
click at [576, 171] on link "View External Url" at bounding box center [585, 174] width 71 height 13
click at [572, 240] on link "View External Url" at bounding box center [585, 236] width 71 height 13
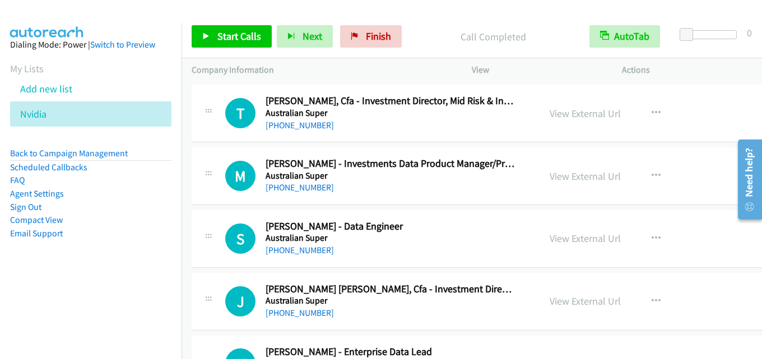
scroll to position [4091, 0]
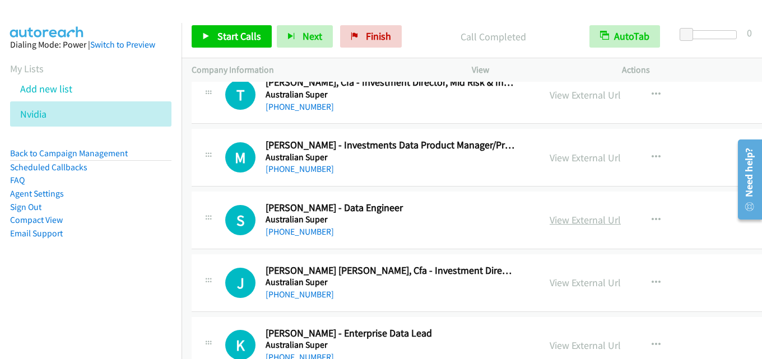
click at [568, 223] on link "View External Url" at bounding box center [585, 220] width 71 height 13
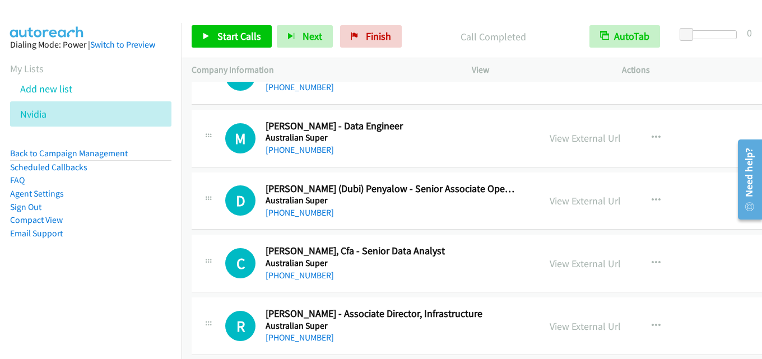
scroll to position [4932, 0]
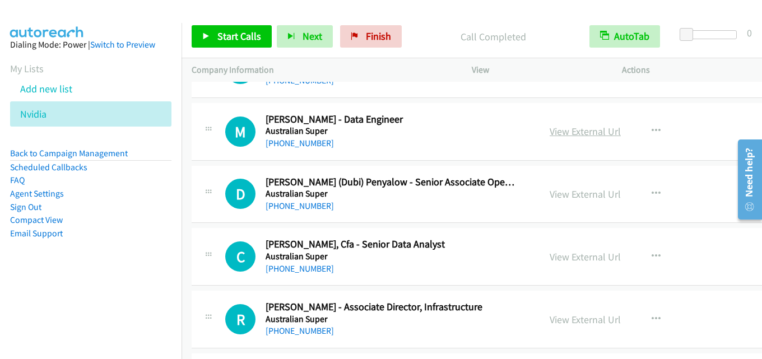
click at [587, 133] on link "View External Url" at bounding box center [585, 131] width 71 height 13
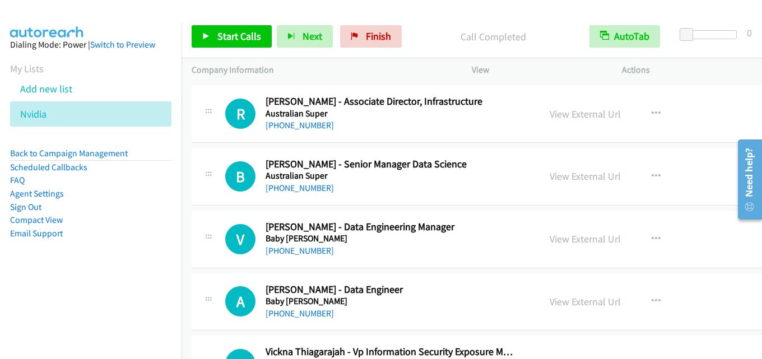
scroll to position [5156, 0]
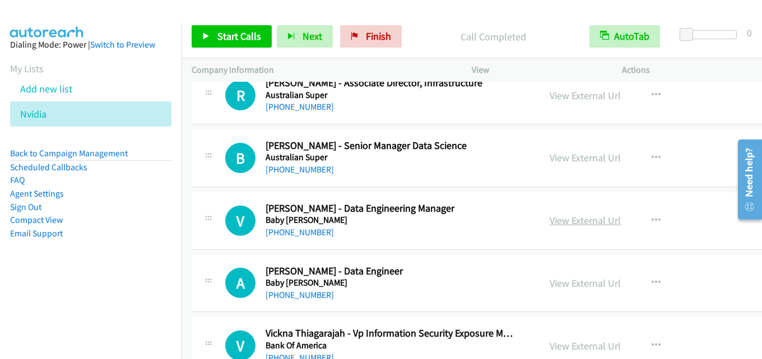
click at [565, 226] on link "View External Url" at bounding box center [585, 220] width 71 height 13
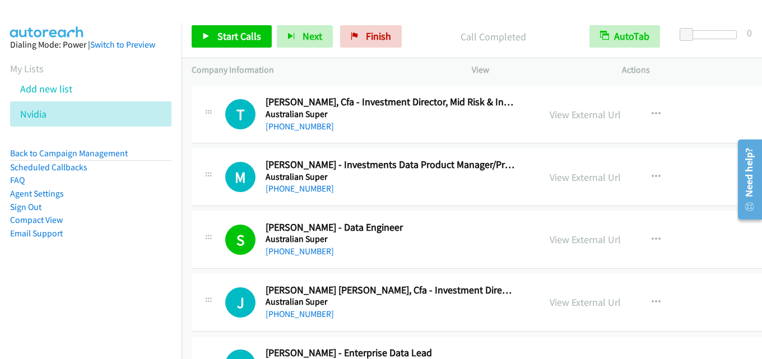
scroll to position [4091, 0]
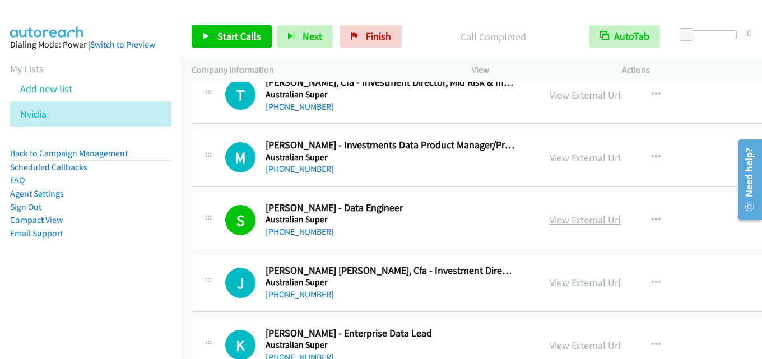
click at [589, 219] on link "View External Url" at bounding box center [585, 220] width 71 height 13
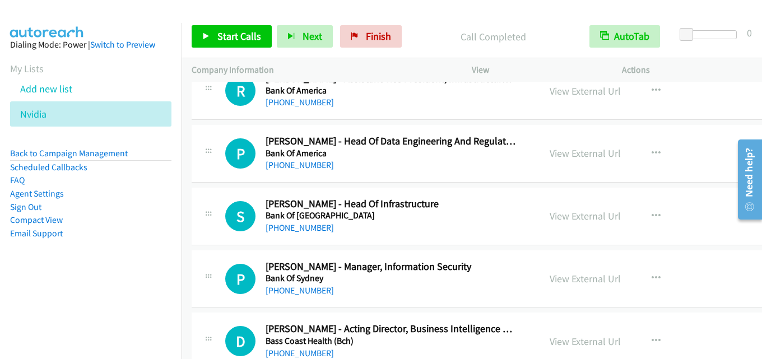
scroll to position [5493, 0]
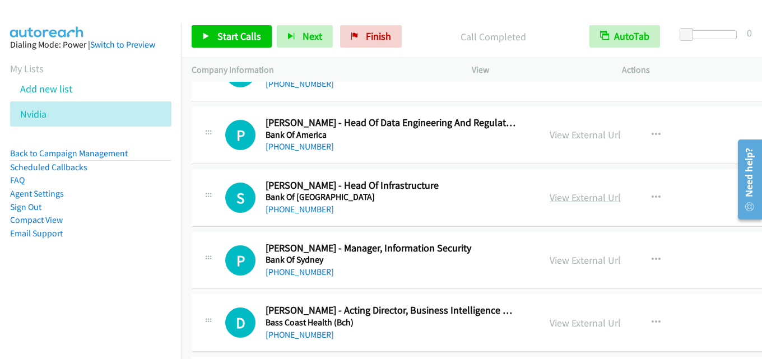
click at [579, 196] on link "View External Url" at bounding box center [585, 197] width 71 height 13
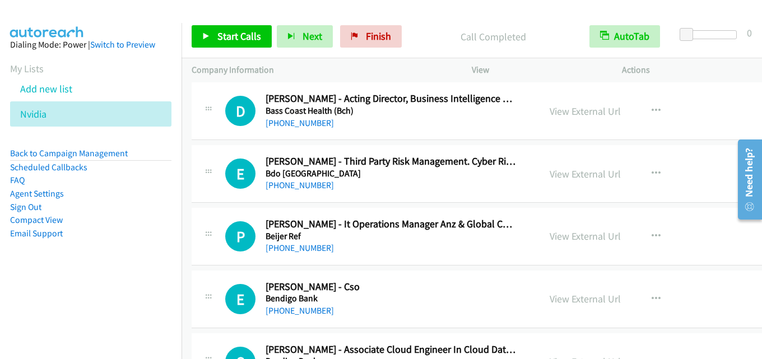
scroll to position [5717, 0]
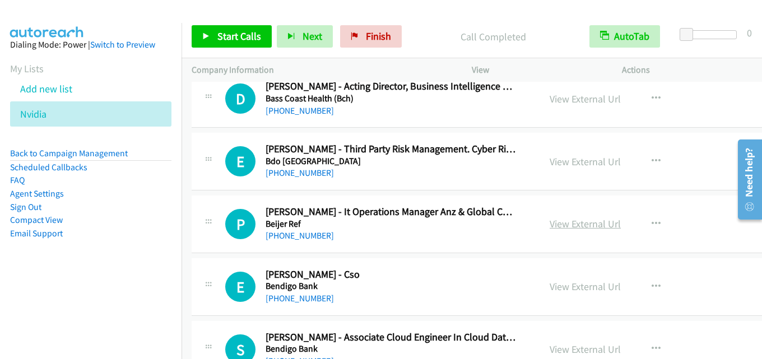
click at [572, 222] on link "View External Url" at bounding box center [585, 223] width 71 height 13
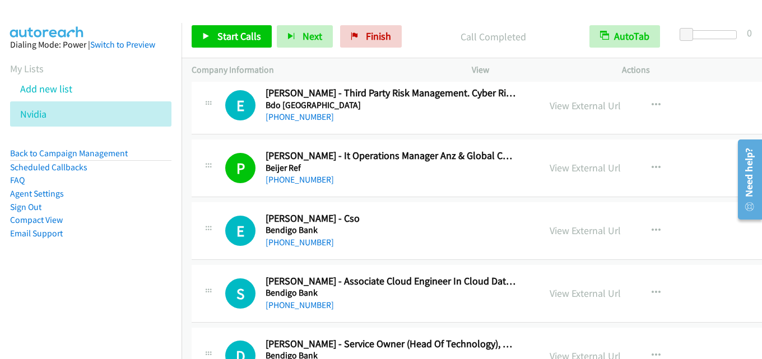
scroll to position [5829, 0]
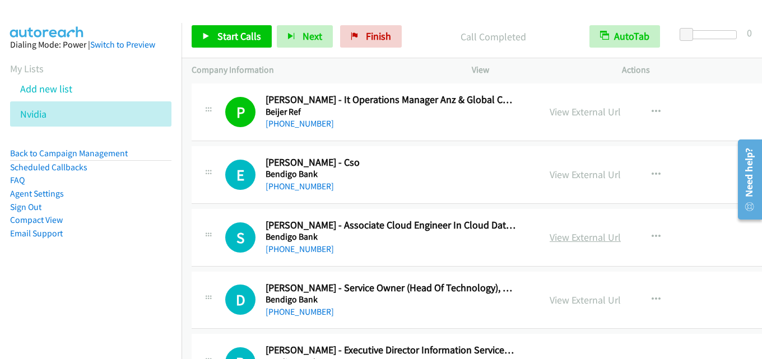
click at [566, 239] on link "View External Url" at bounding box center [585, 237] width 71 height 13
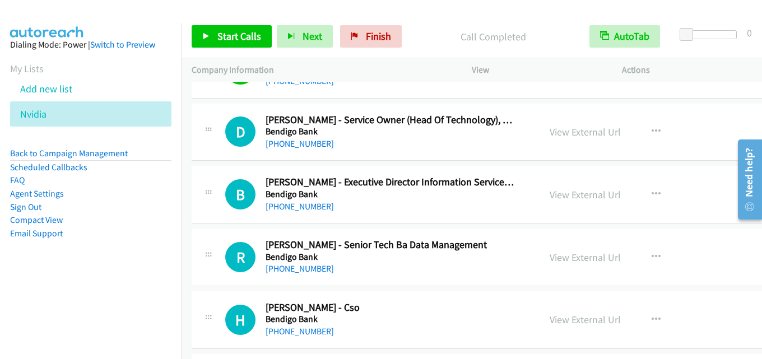
scroll to position [6053, 0]
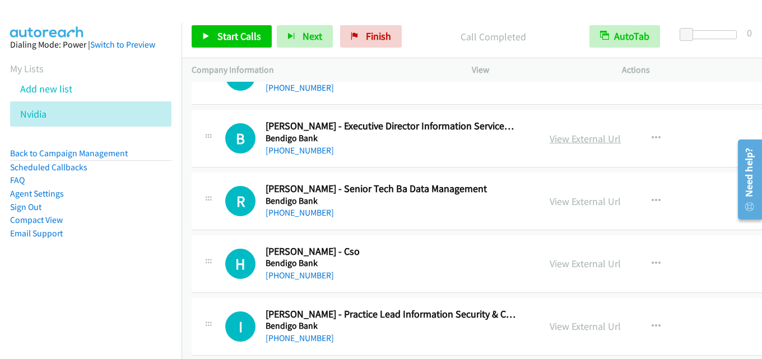
click at [559, 137] on link "View External Url" at bounding box center [585, 138] width 71 height 13
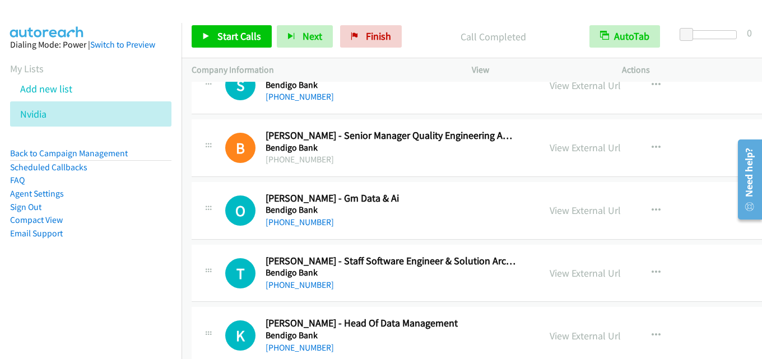
scroll to position [6501, 0]
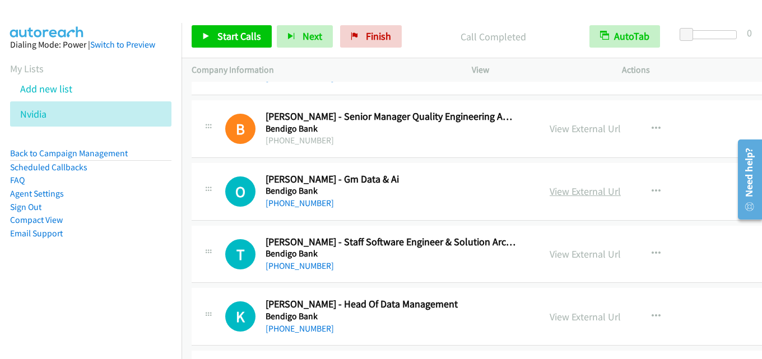
click at [562, 192] on link "View External Url" at bounding box center [585, 191] width 71 height 13
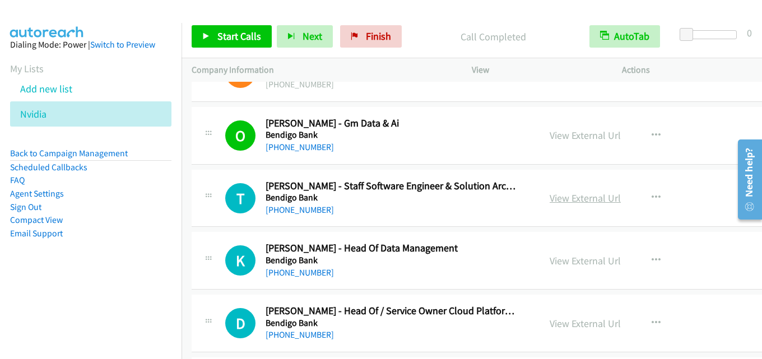
click at [558, 197] on link "View External Url" at bounding box center [585, 198] width 71 height 13
